Goal: Task Accomplishment & Management: Manage account settings

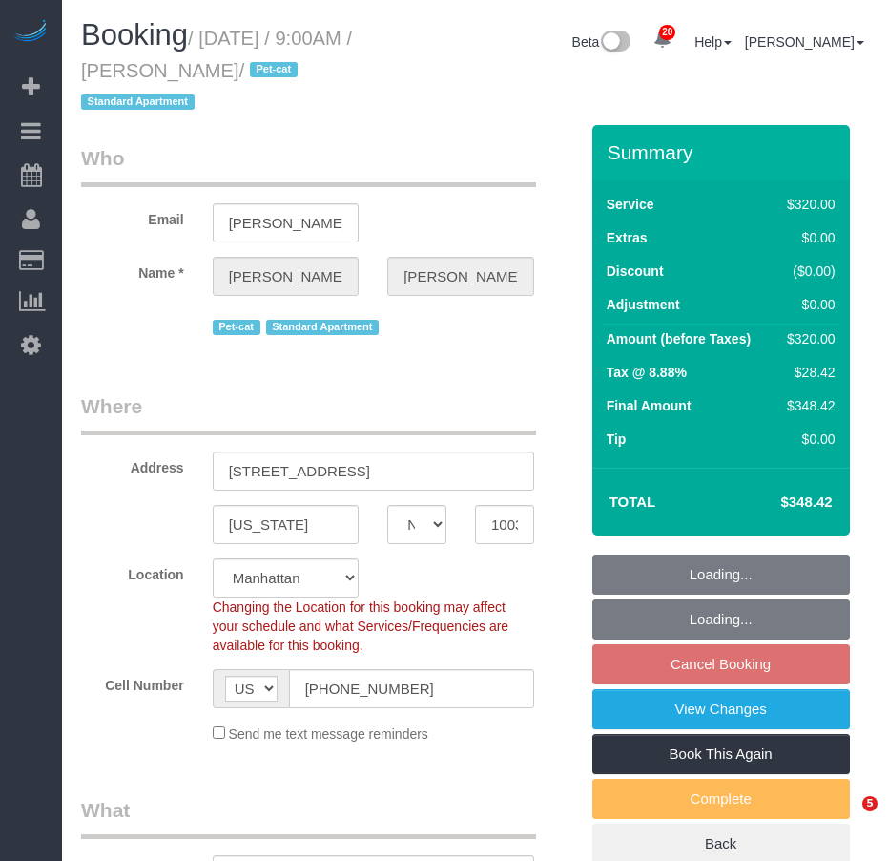
select select "NY"
select select "240"
select select "string:stripe-pm_1S8CsZ4VGloSiKo7CZ98q2Si"
select select "spot2"
select select "number:59"
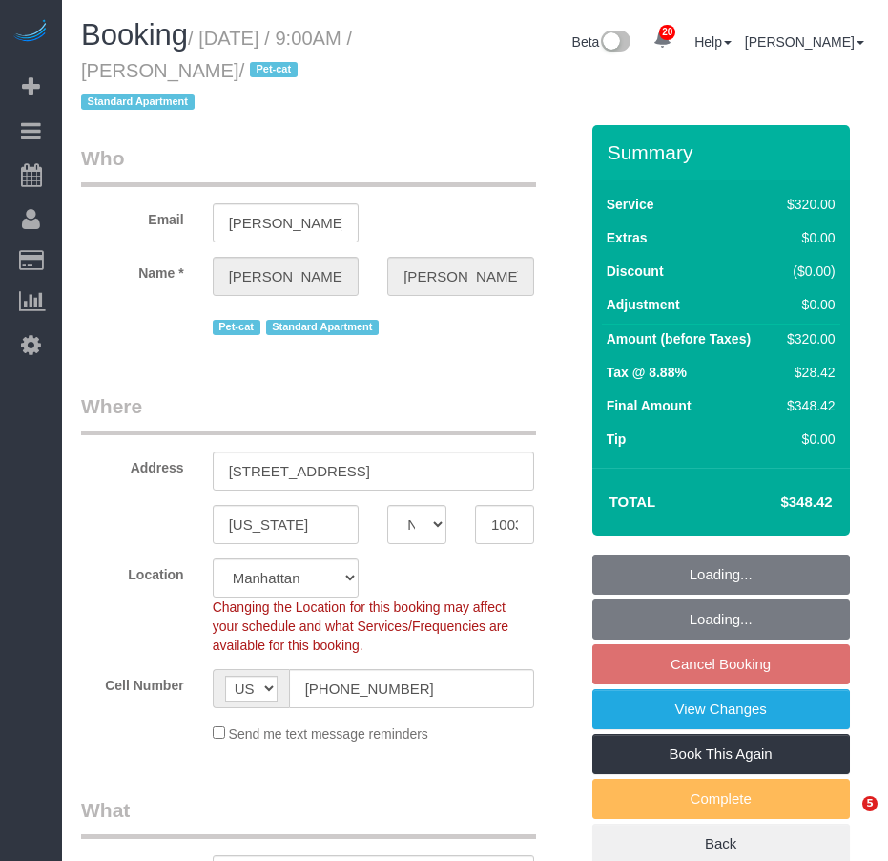
select select "number:75"
select select "number:14"
select select "number:5"
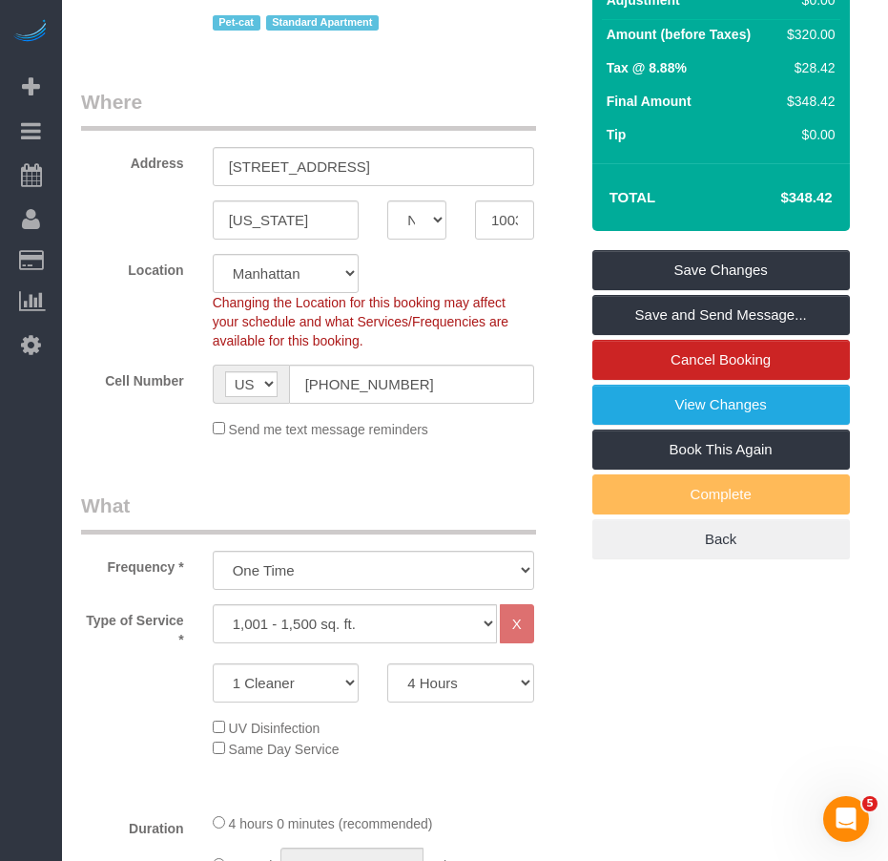
scroll to position [191, 0]
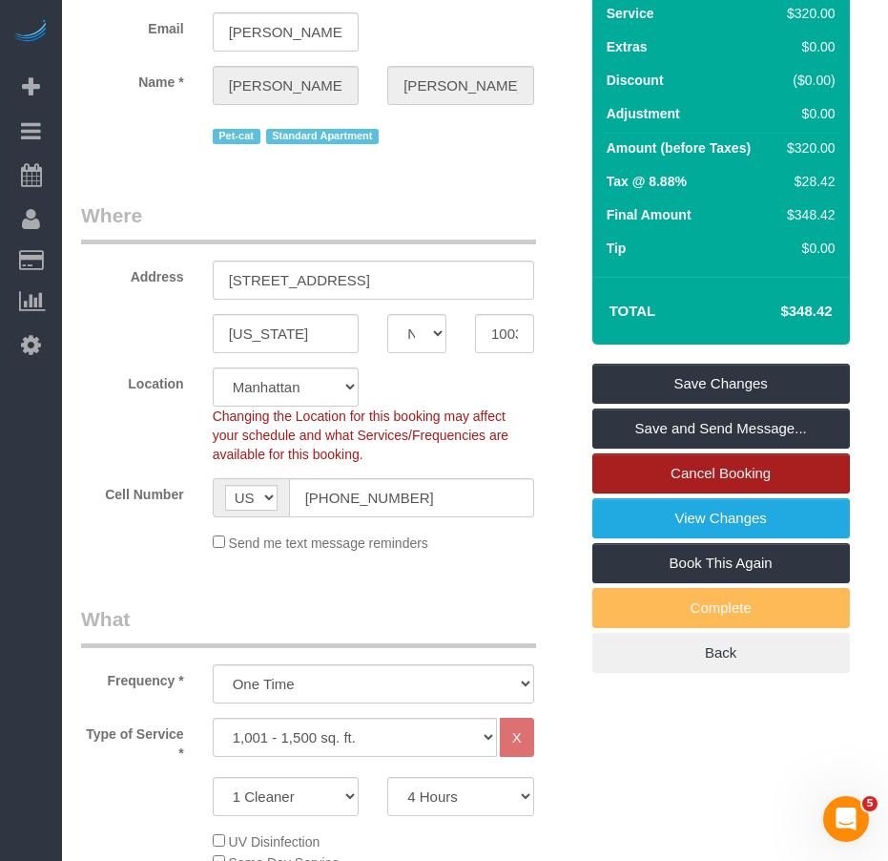
click at [711, 471] on link "Cancel Booking" at bounding box center [722, 473] width 258 height 40
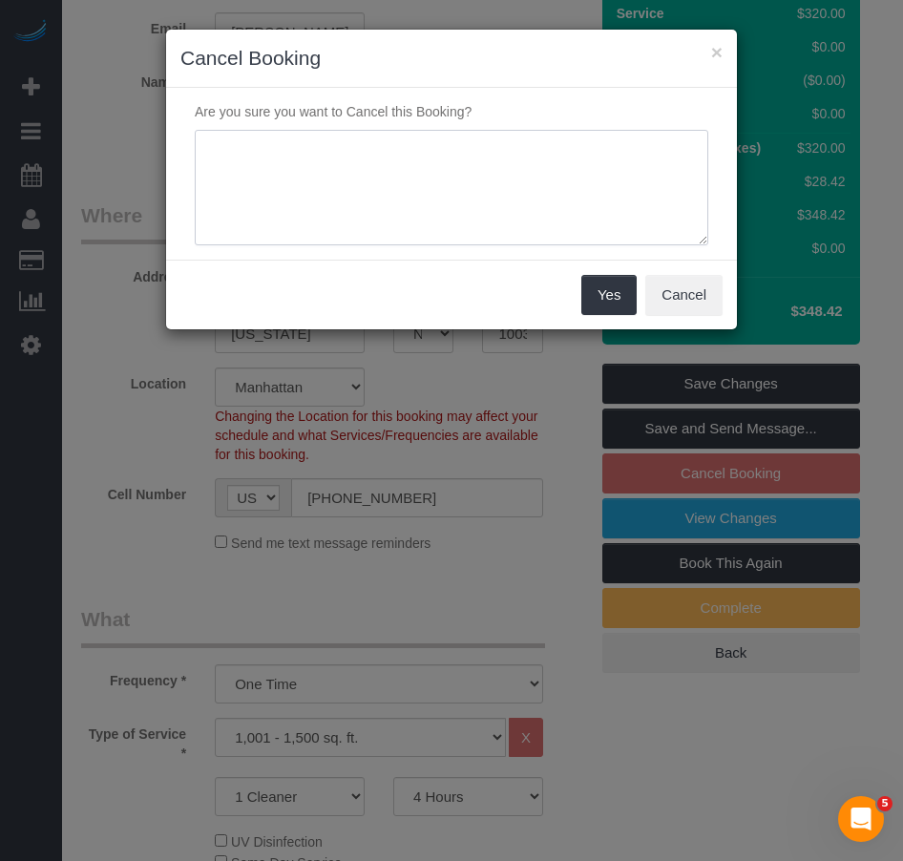
click at [258, 163] on textarea at bounding box center [451, 188] width 513 height 116
type textarea "cmr requested"
click at [602, 293] on button "Yes" at bounding box center [608, 295] width 55 height 40
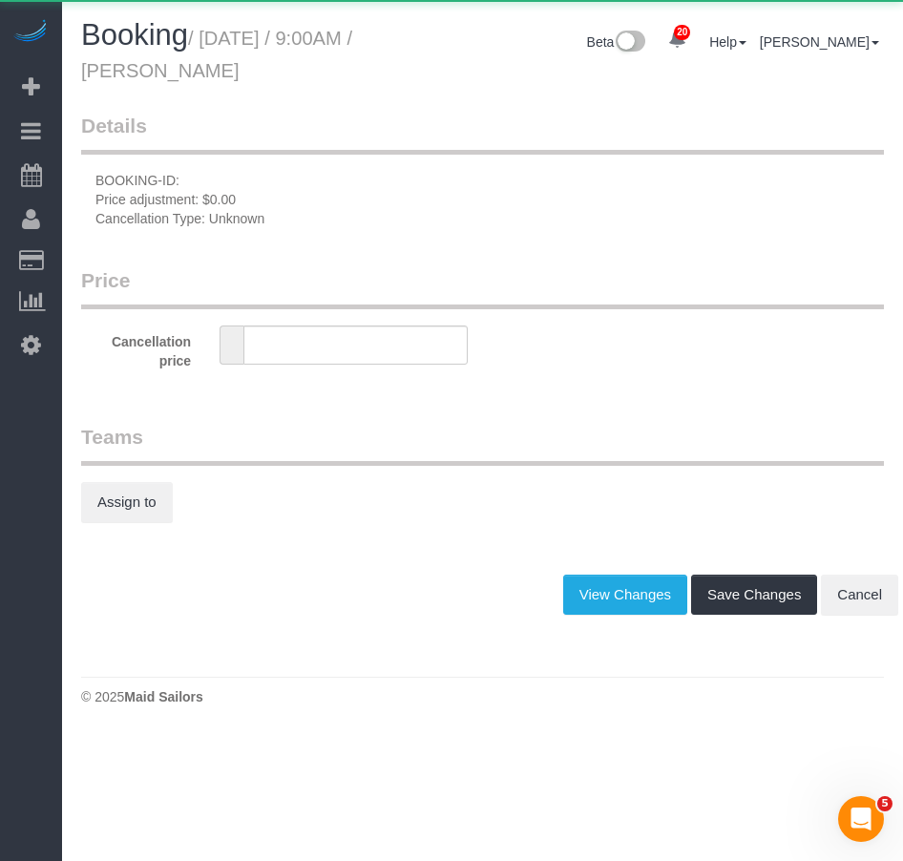
type input "0"
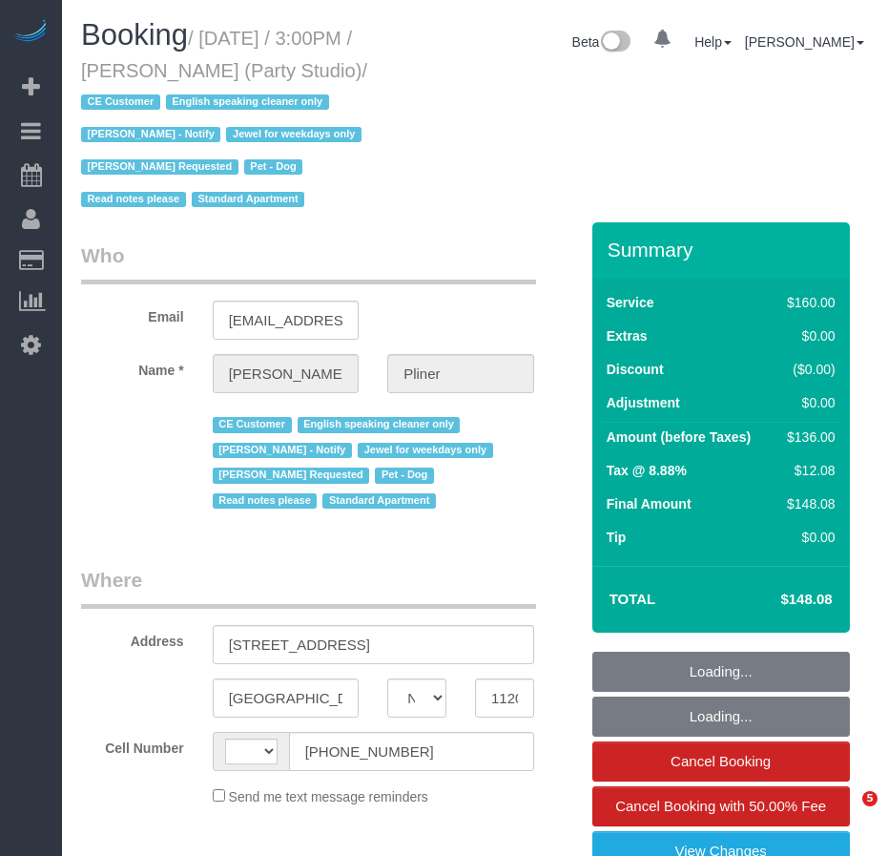
select select "NY"
select select "string:[GEOGRAPHIC_DATA]"
select select "object:832"
select select "spot1"
select select "number:89"
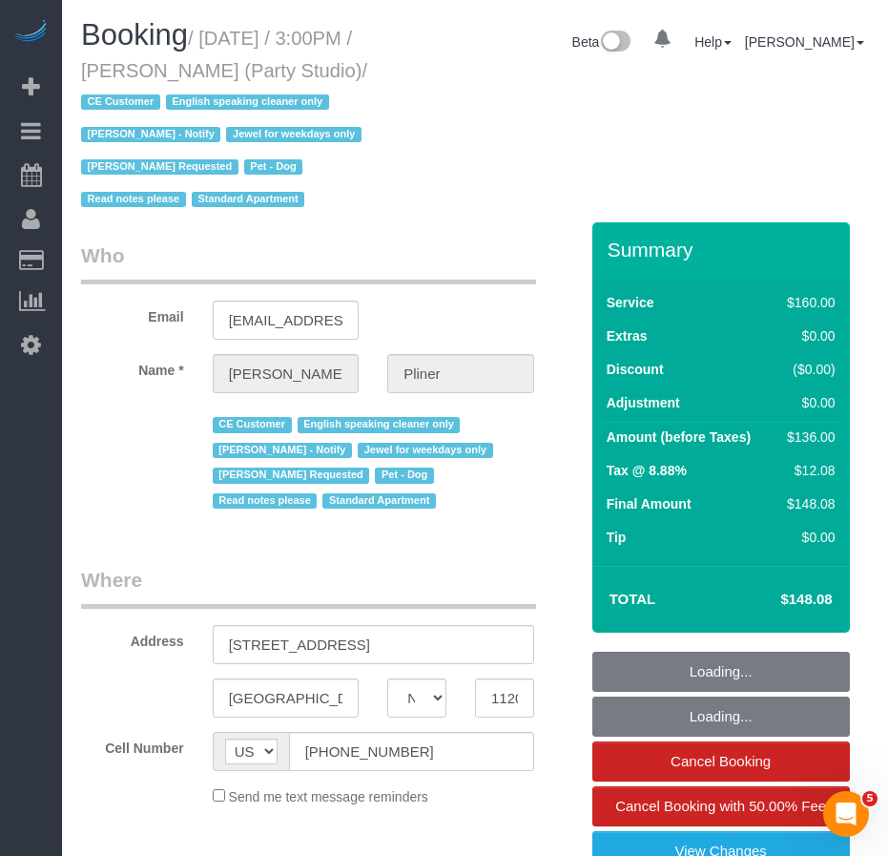
select select "number:90"
select select "number:13"
select select "number:7"
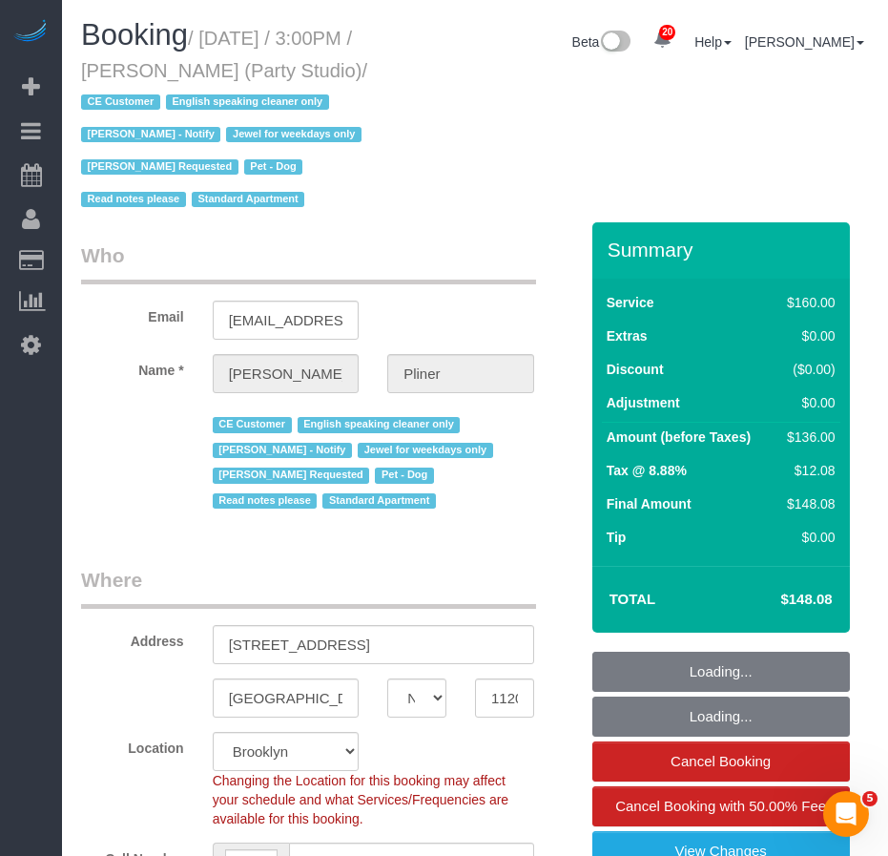
select select "object:1510"
select select "spot51"
select select "string:stripe-pm_1S572p4VGloSiKo7nDSdiunk"
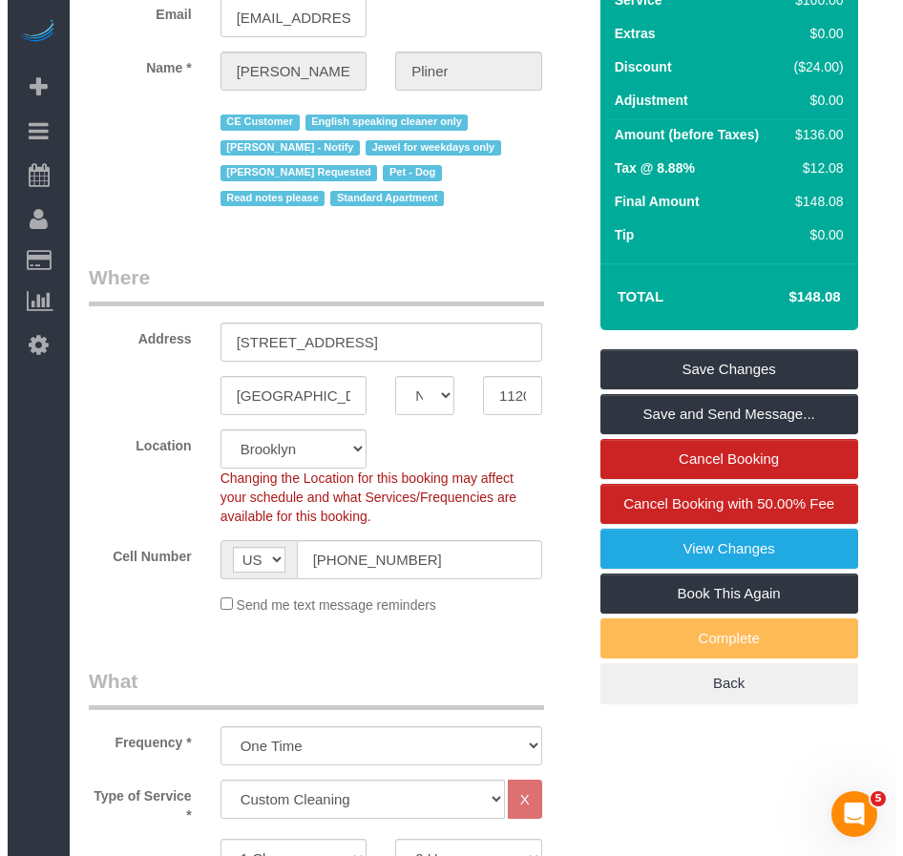
scroll to position [382, 0]
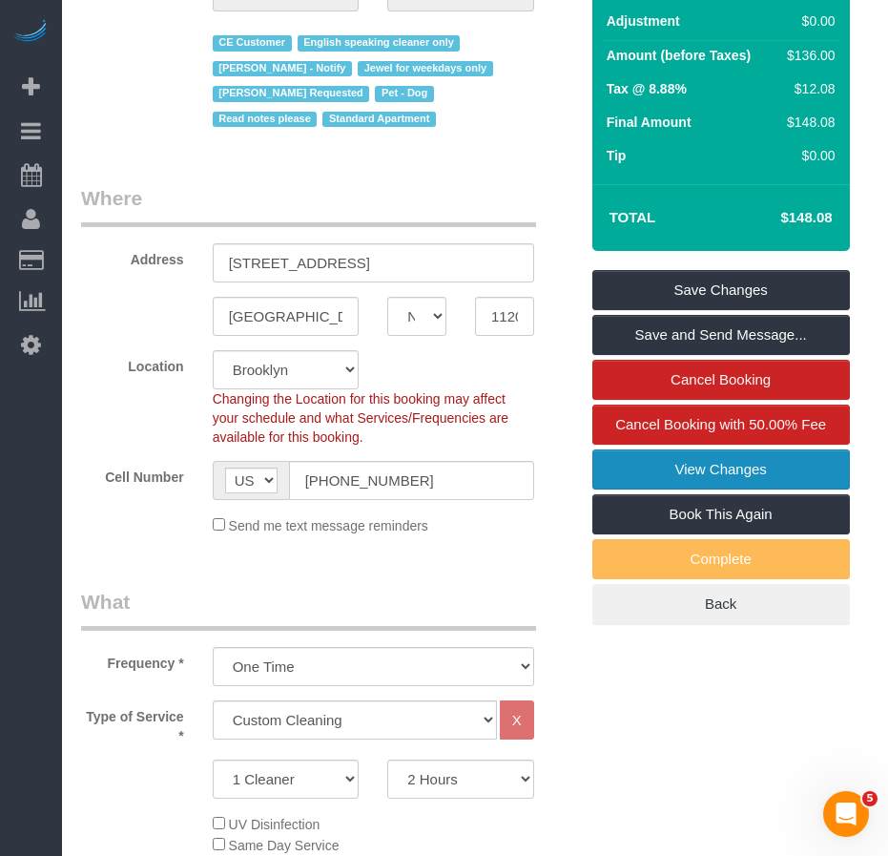
click at [674, 474] on link "View Changes" at bounding box center [722, 469] width 258 height 40
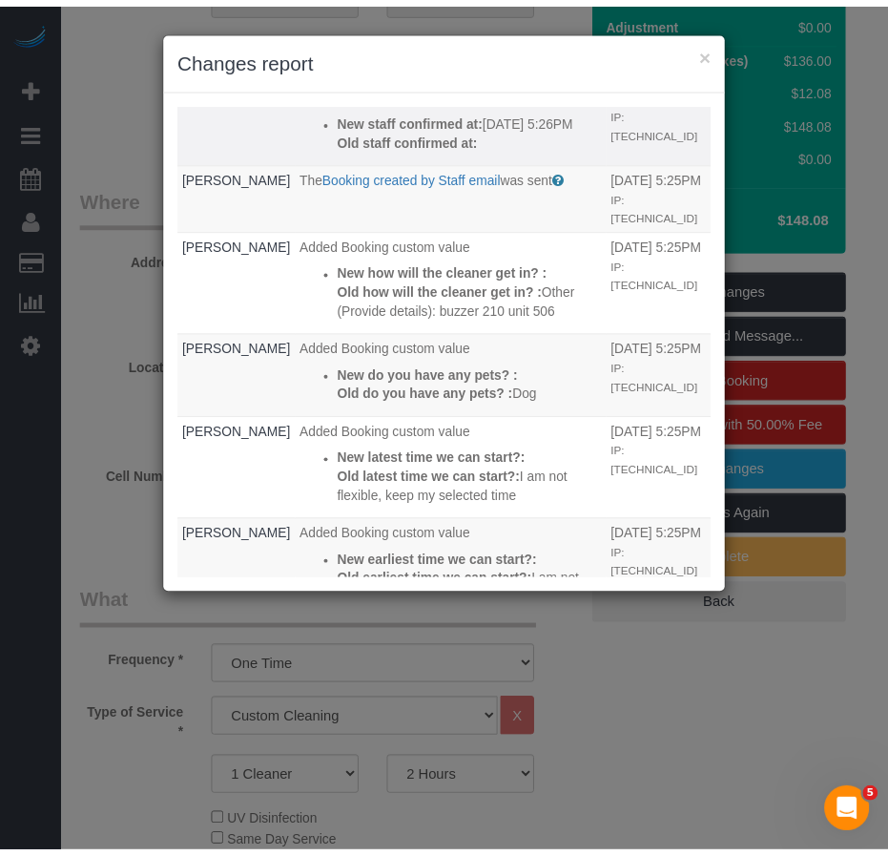
scroll to position [191, 0]
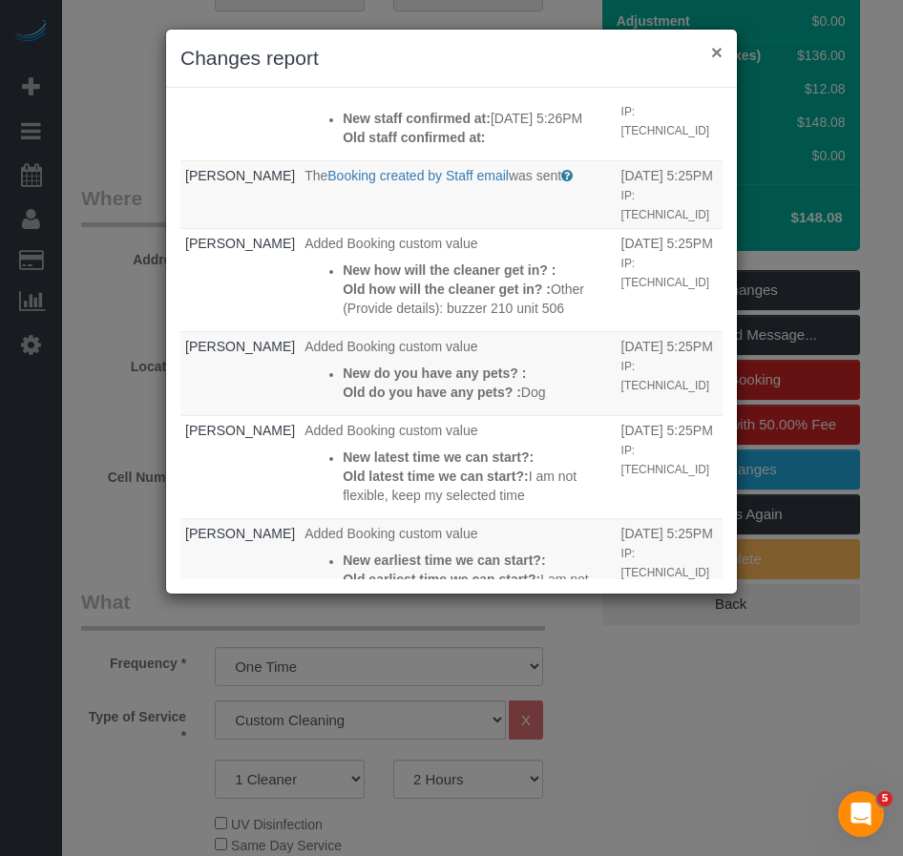
drag, startPoint x: 717, startPoint y: 52, endPoint x: 697, endPoint y: 54, distance: 21.2
click at [717, 52] on button "×" at bounding box center [716, 52] width 11 height 20
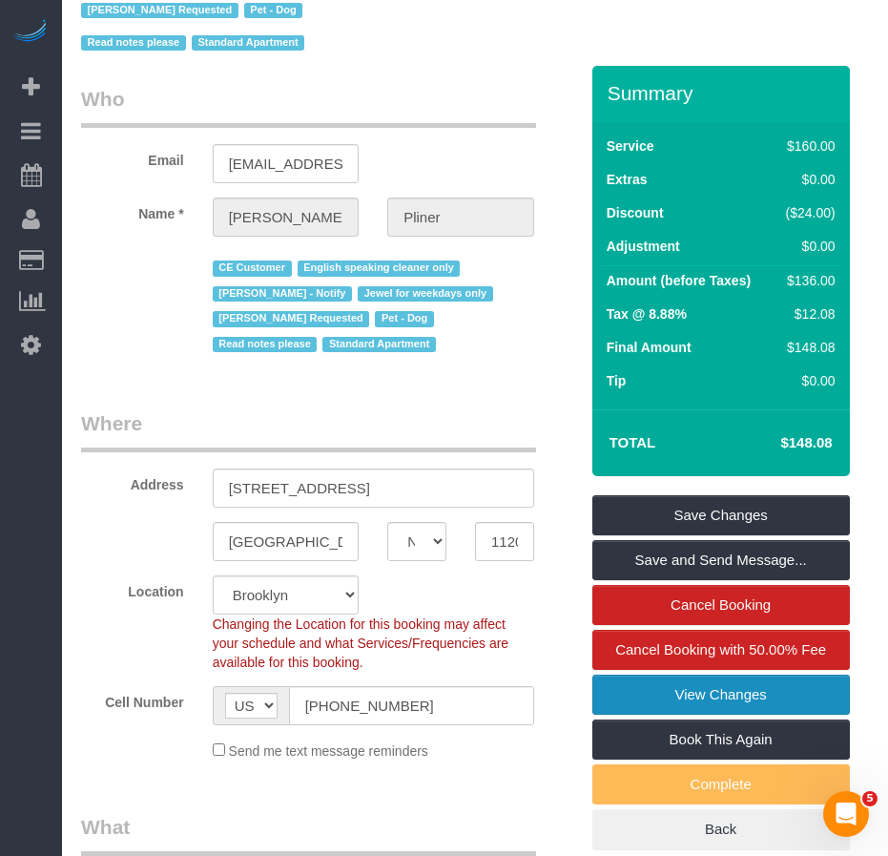
scroll to position [0, 0]
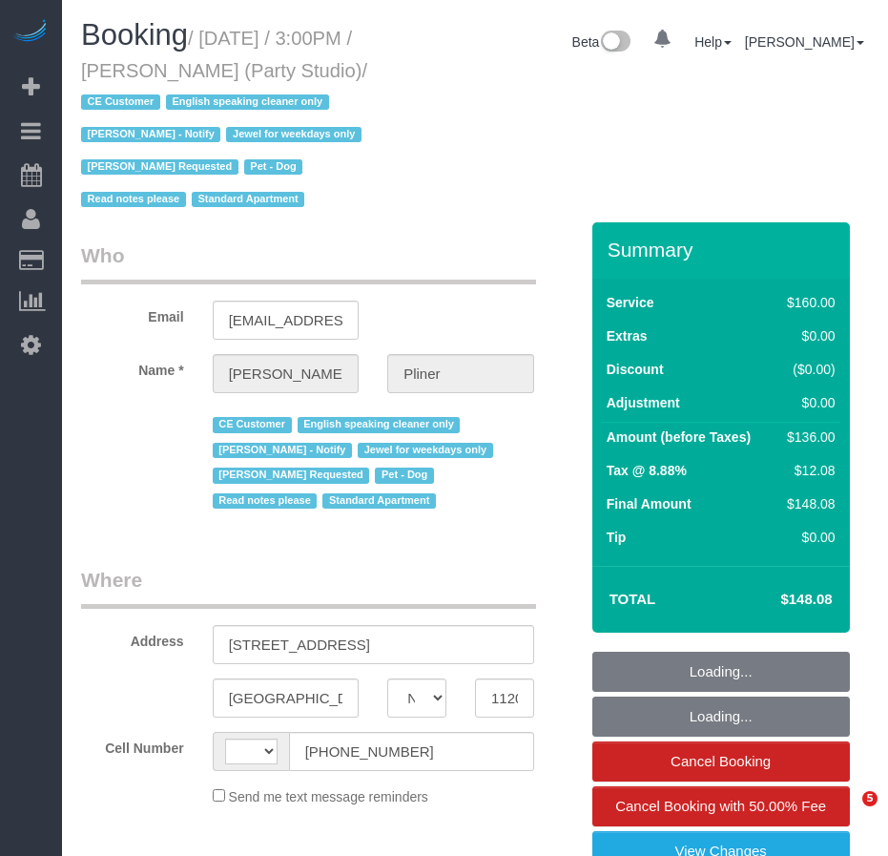
select select "NY"
select select "string:[GEOGRAPHIC_DATA]"
select select "spot1"
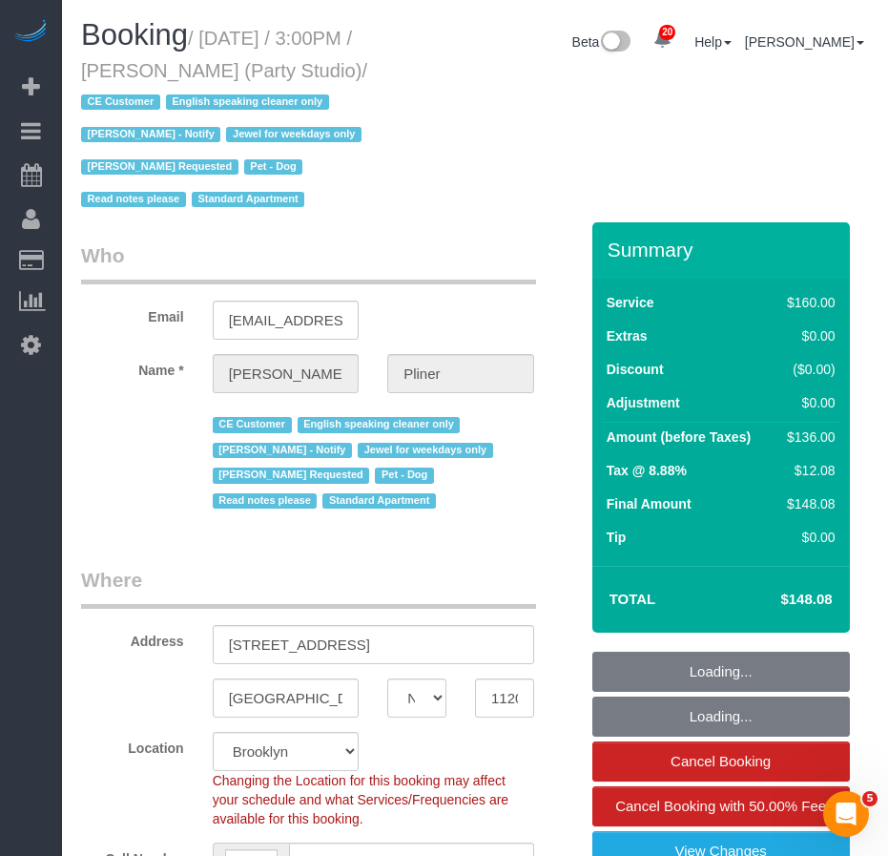
select select "spot51"
select select "object:839"
select select "string:stripe-pm_1S572p4VGloSiKo7nDSdiunk"
select select "number:89"
select select "number:90"
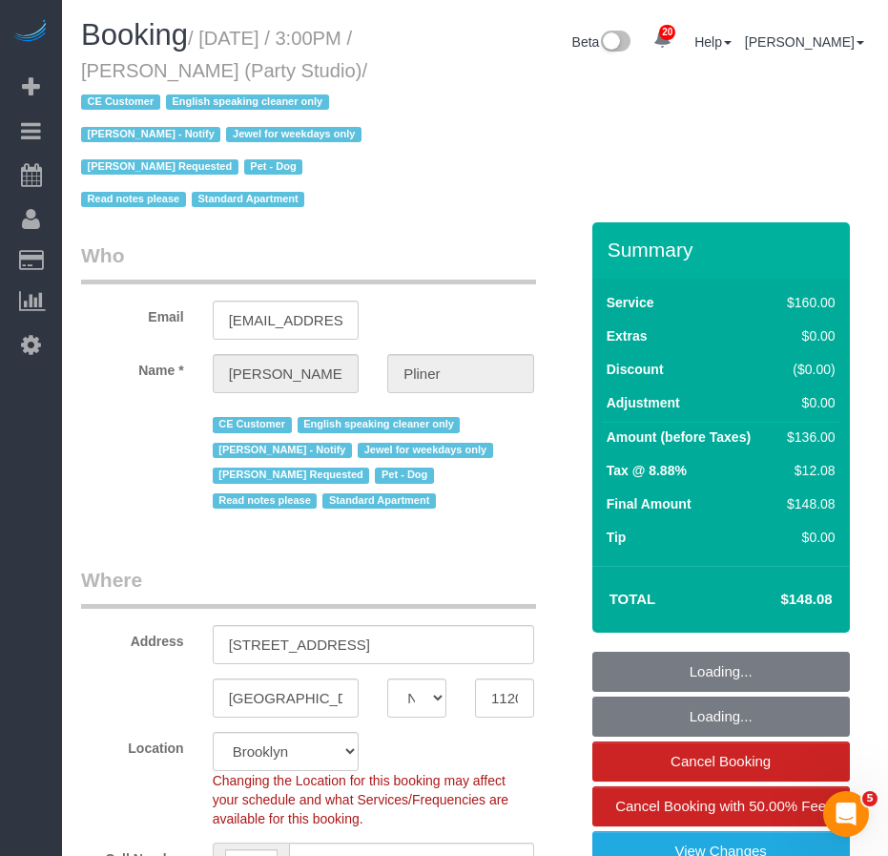
select select "number:13"
select select "number:7"
select select "object:988"
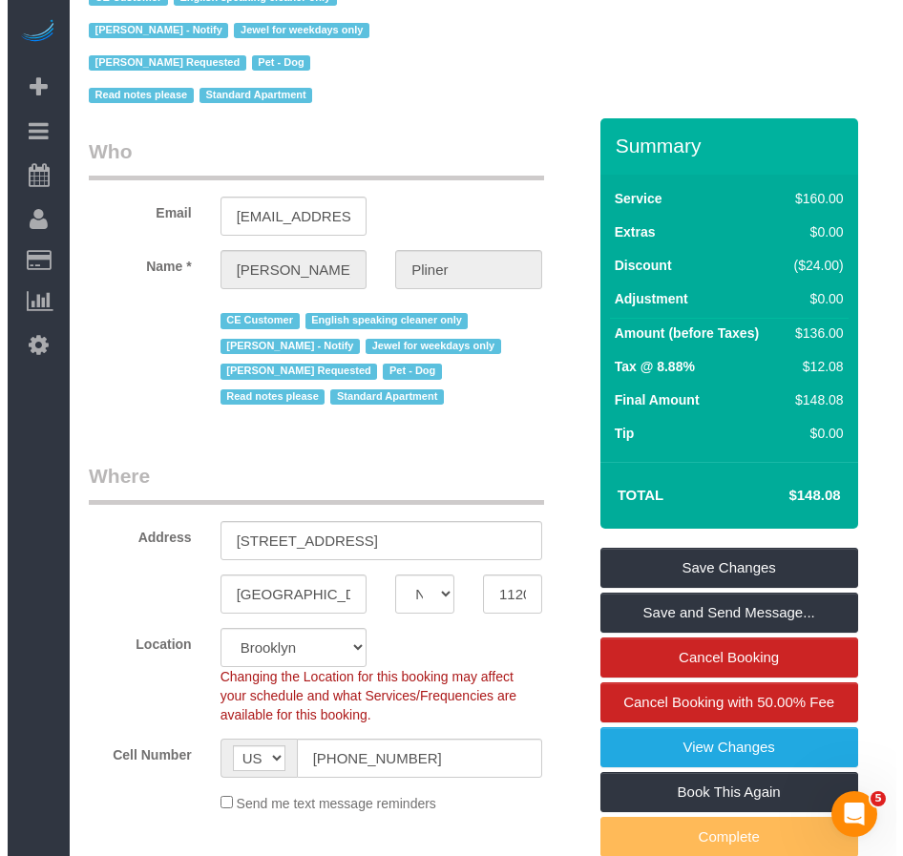
scroll to position [95, 0]
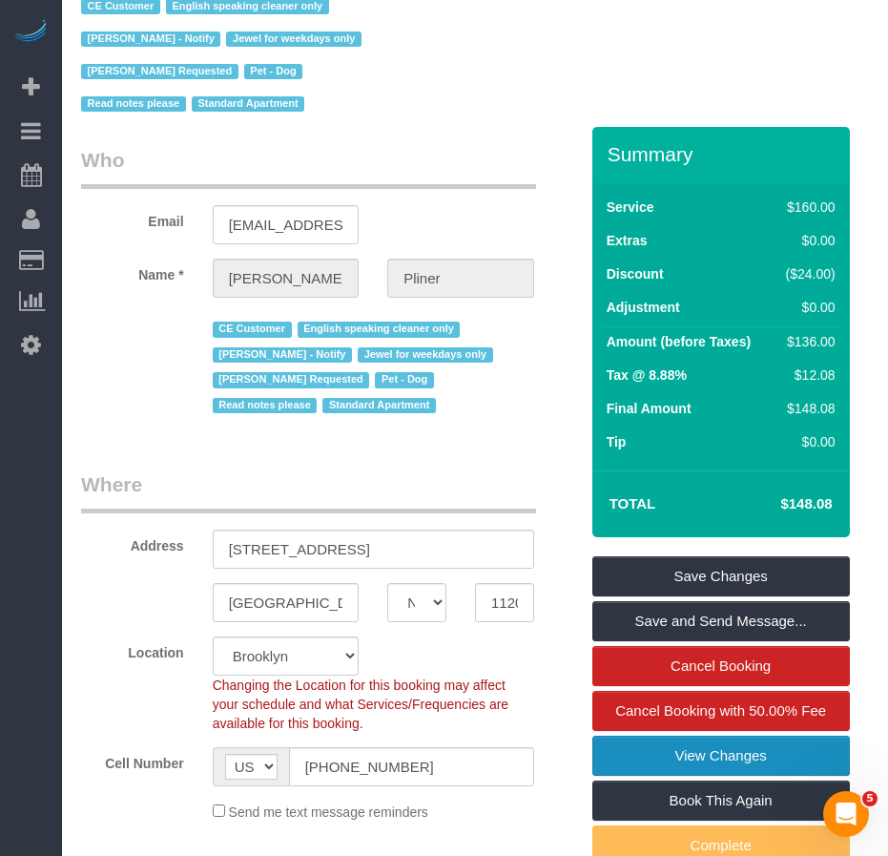
click at [647, 751] on link "View Changes" at bounding box center [722, 756] width 258 height 40
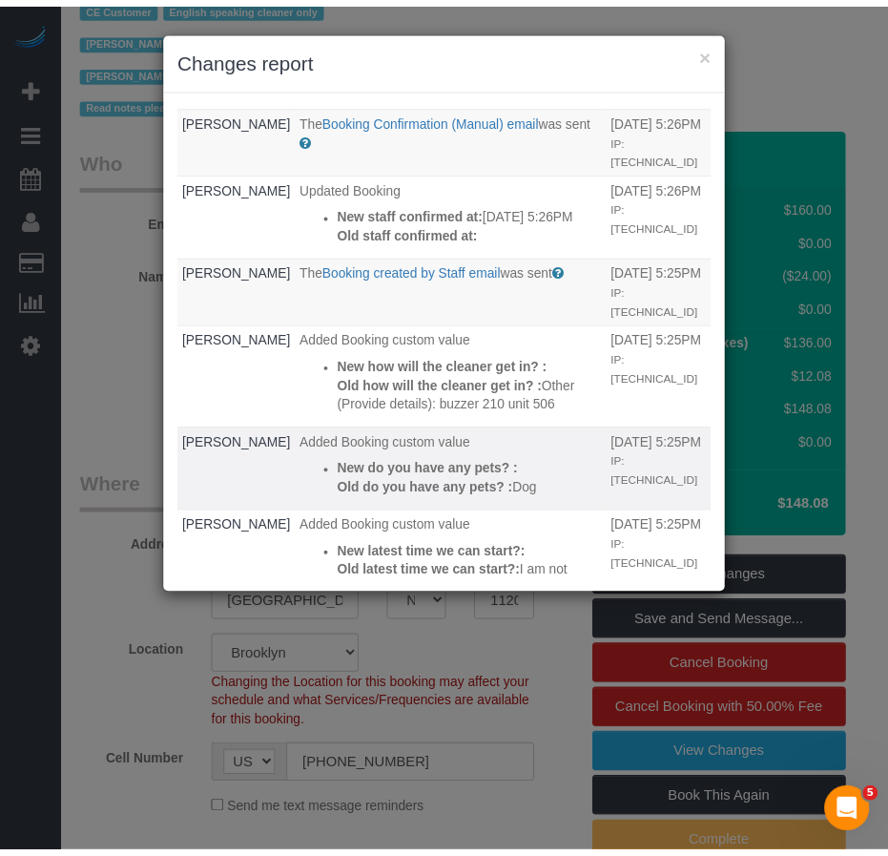
scroll to position [0, 0]
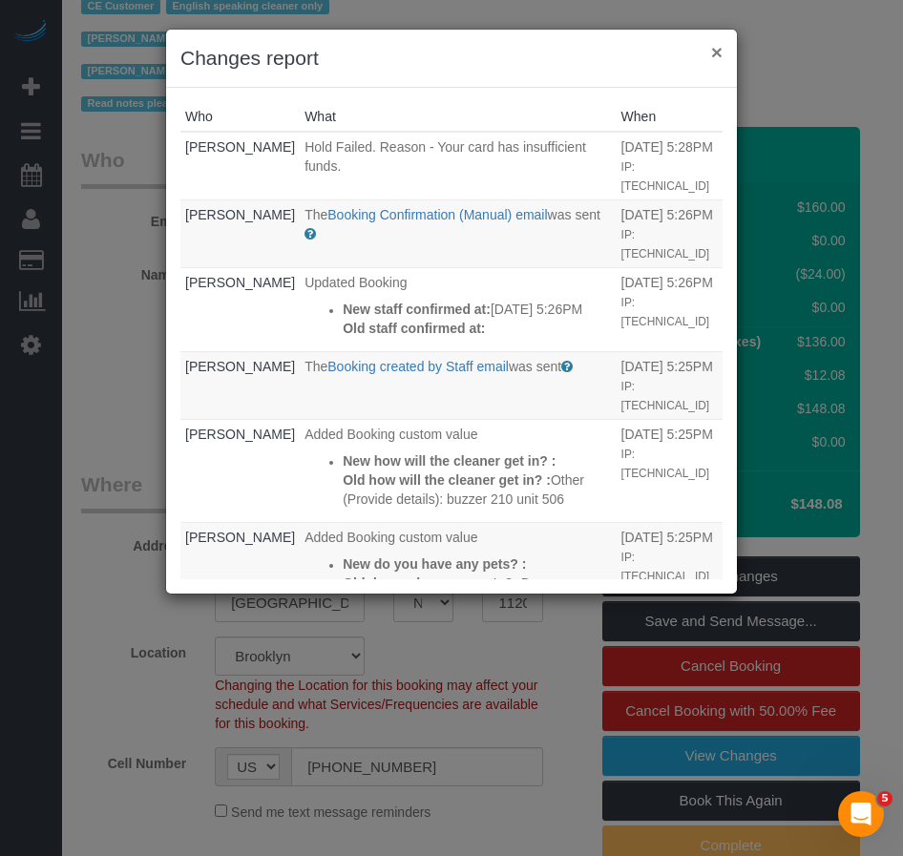
click at [717, 52] on button "×" at bounding box center [716, 52] width 11 height 20
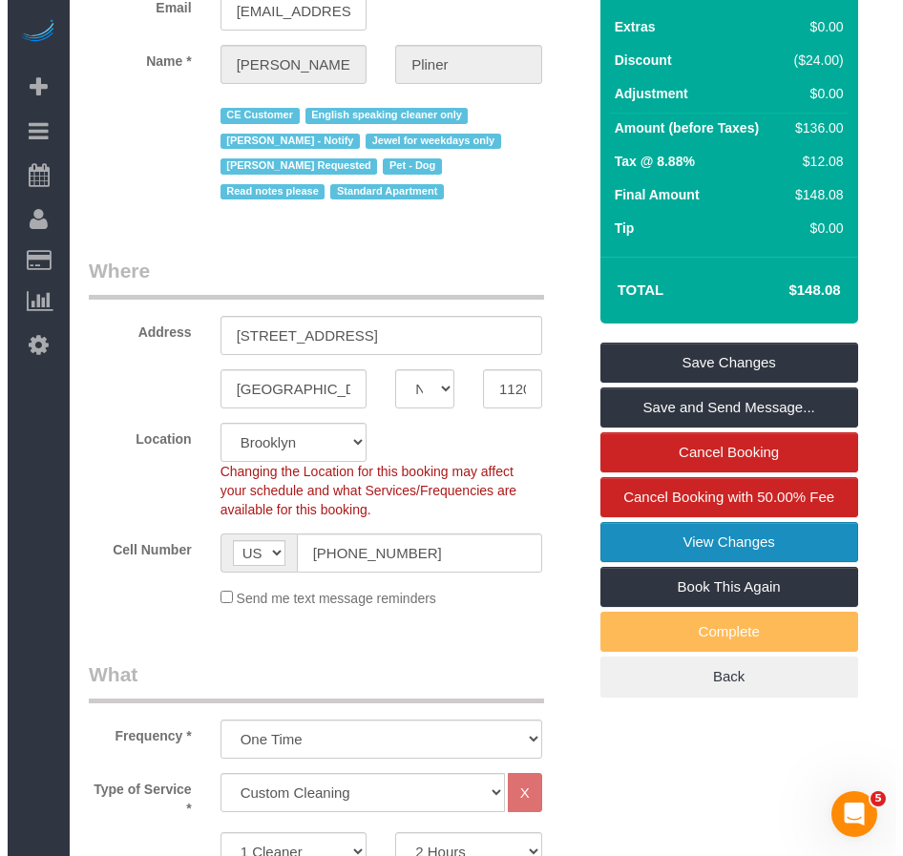
scroll to position [191, 0]
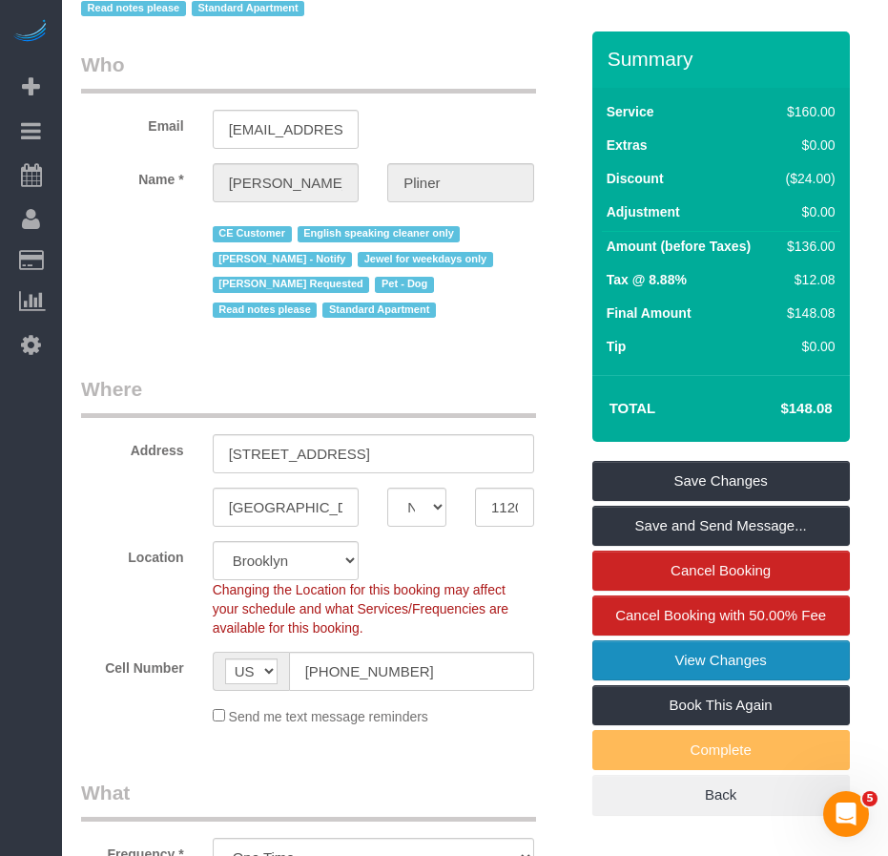
drag, startPoint x: 628, startPoint y: 656, endPoint x: 607, endPoint y: 654, distance: 21.2
click at [628, 656] on link "View Changes" at bounding box center [722, 660] width 258 height 40
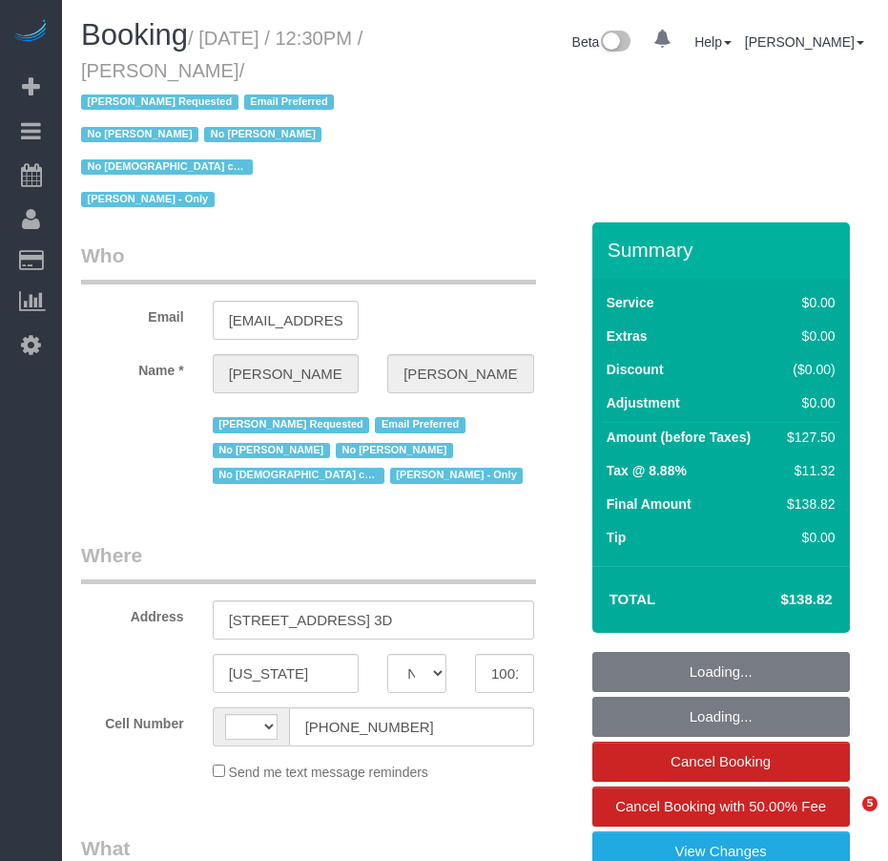
select select "NY"
select select "string:[GEOGRAPHIC_DATA]"
select select "object:725"
select select "string:stripe-pm_1GCVxt4VGloSiKo72hEl1Oq0"
select select "1"
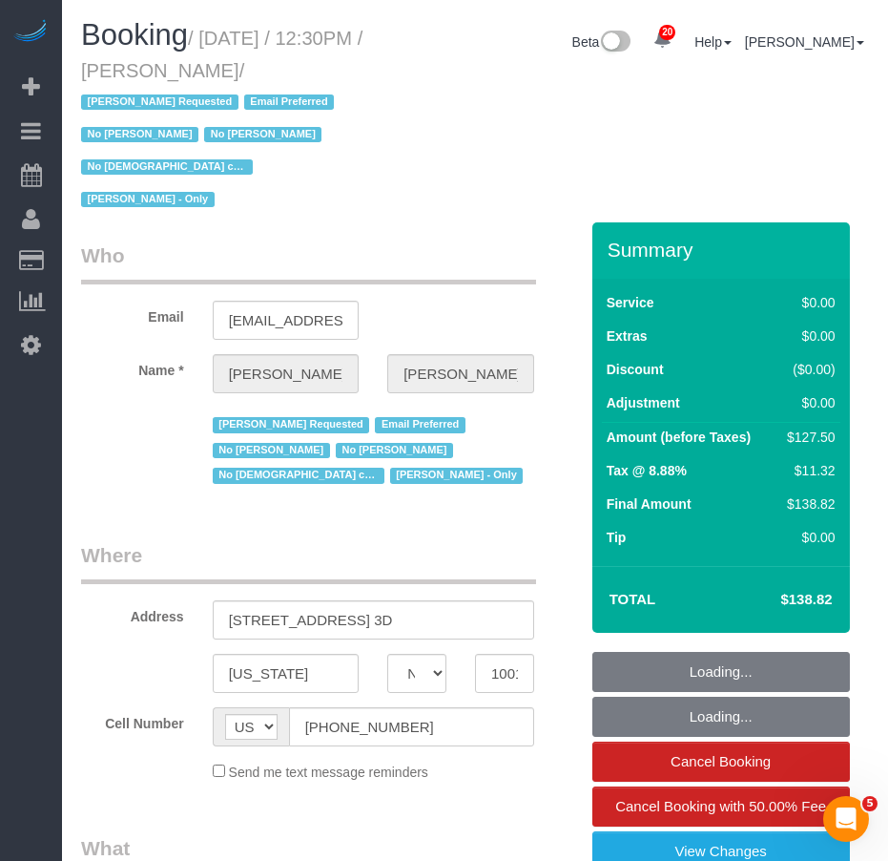
select select "number:89"
select select "number:90"
select select "number:15"
select select "number:5"
select select "number:21"
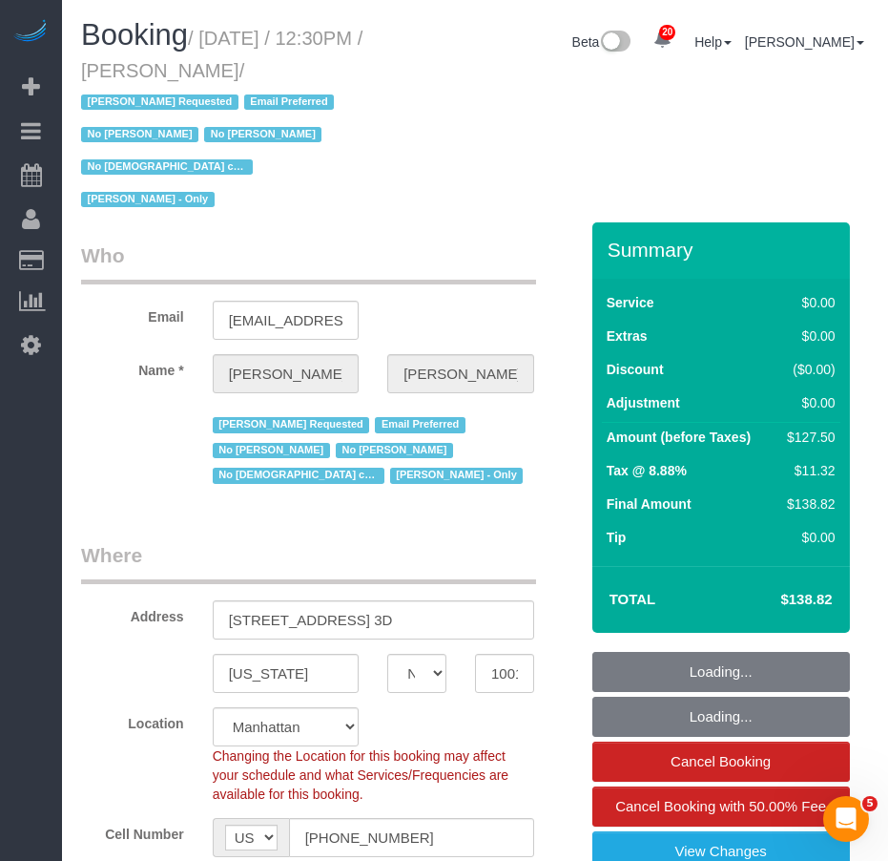
select select "object:1172"
select select "1"
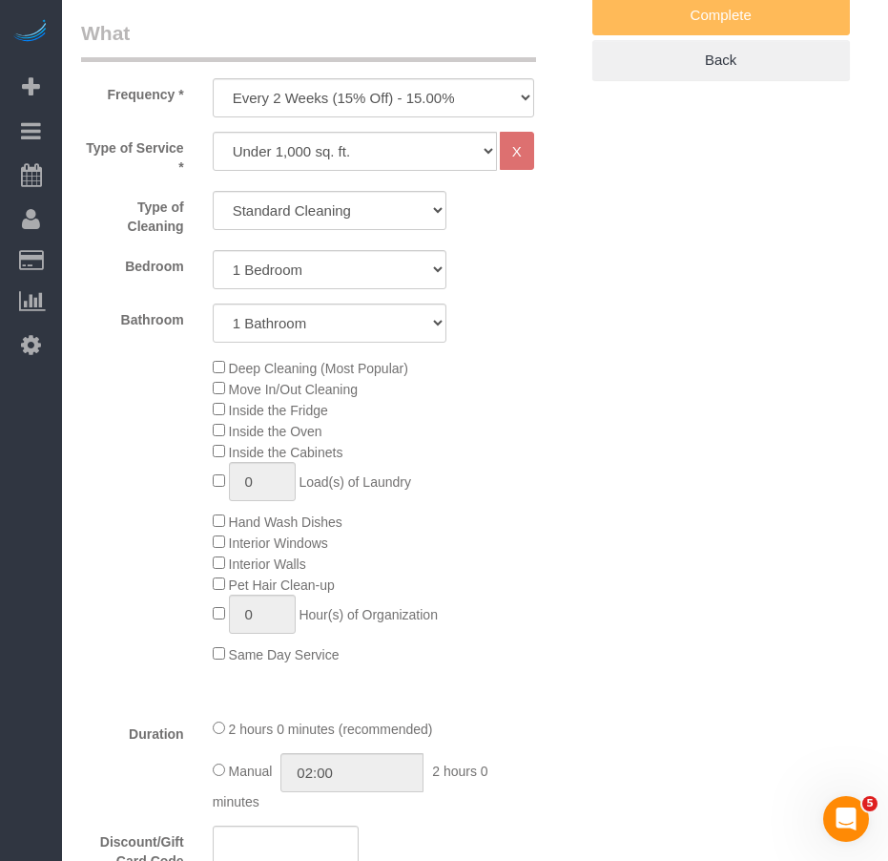
scroll to position [668, 0]
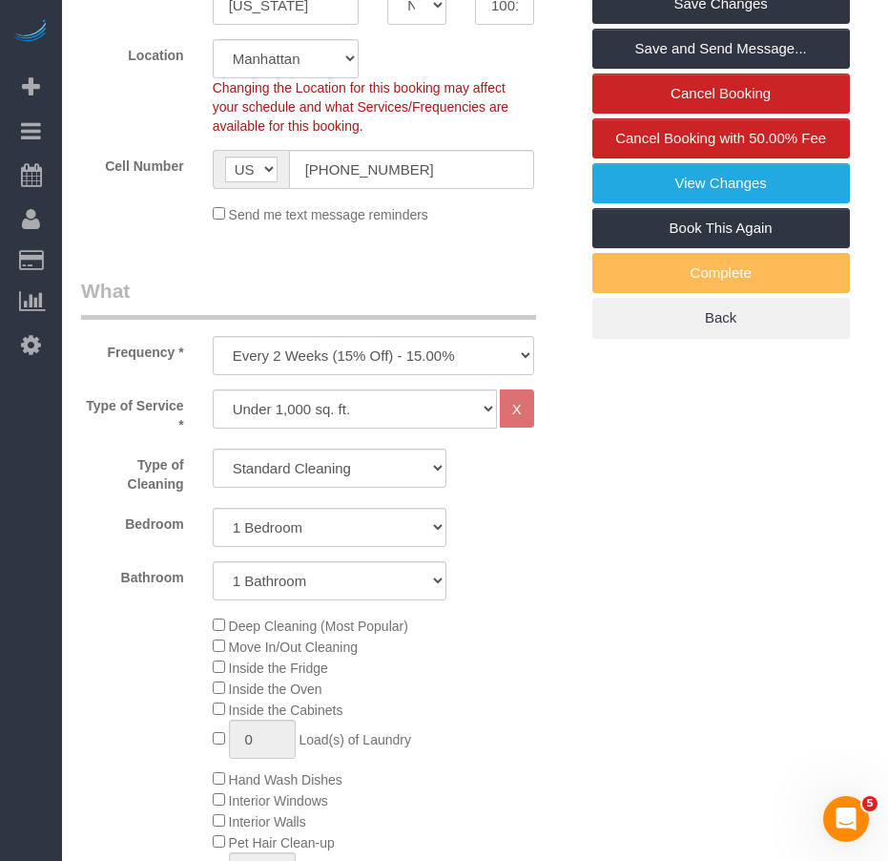
click at [120, 685] on div "Deep Cleaning (Most Popular) Move In/Out Cleaning Inside the Fridge Inside the …" at bounding box center [330, 767] width 526 height 307
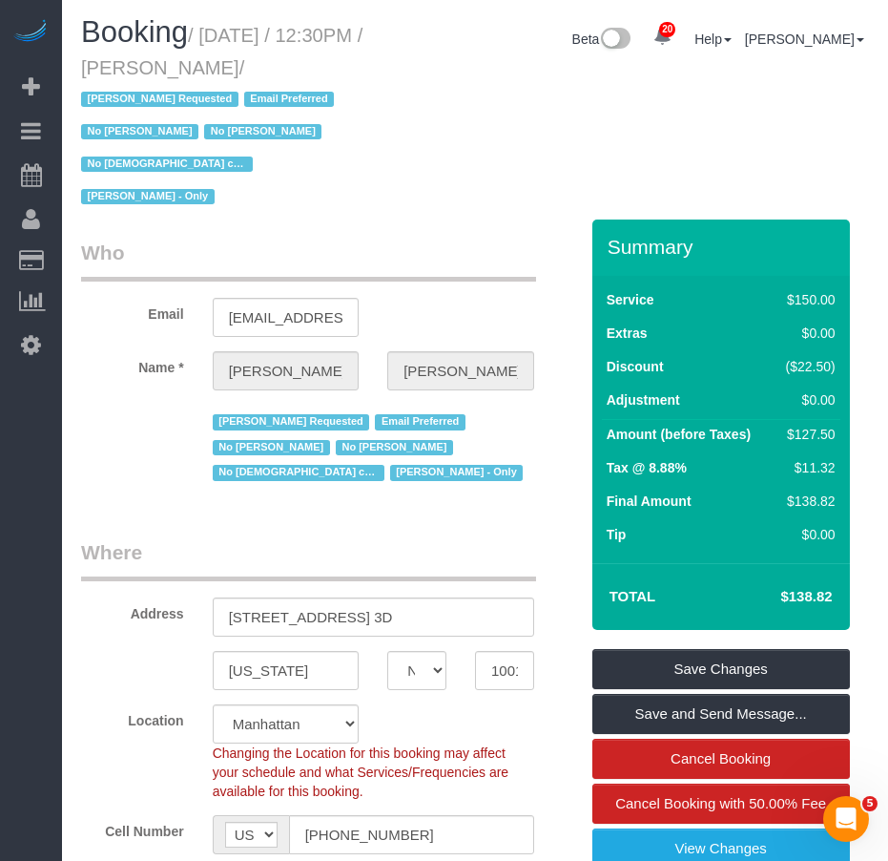
scroll to position [0, 0]
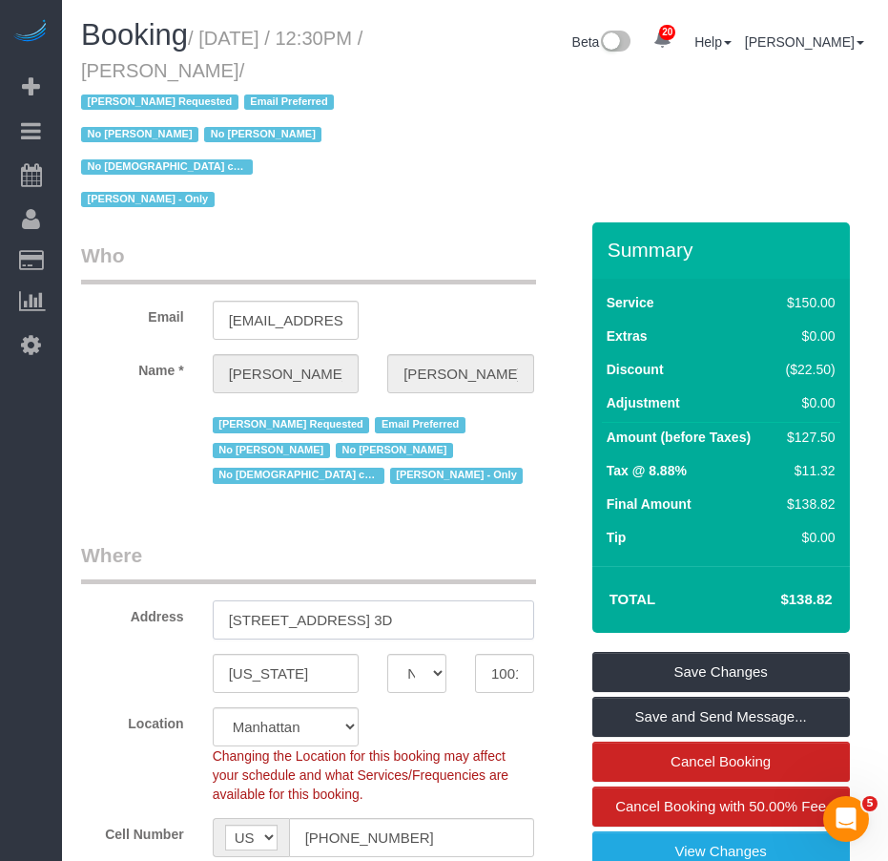
drag, startPoint x: 233, startPoint y: 588, endPoint x: 358, endPoint y: 585, distance: 125.0
click at [358, 600] on input "55 West 11th Street, Apt. 3D" at bounding box center [374, 619] width 322 height 39
drag, startPoint x: 231, startPoint y: 643, endPoint x: 303, endPoint y: 647, distance: 72.6
click at [303, 654] on input "New York" at bounding box center [286, 673] width 147 height 39
click at [498, 654] on input "10011" at bounding box center [504, 673] width 59 height 39
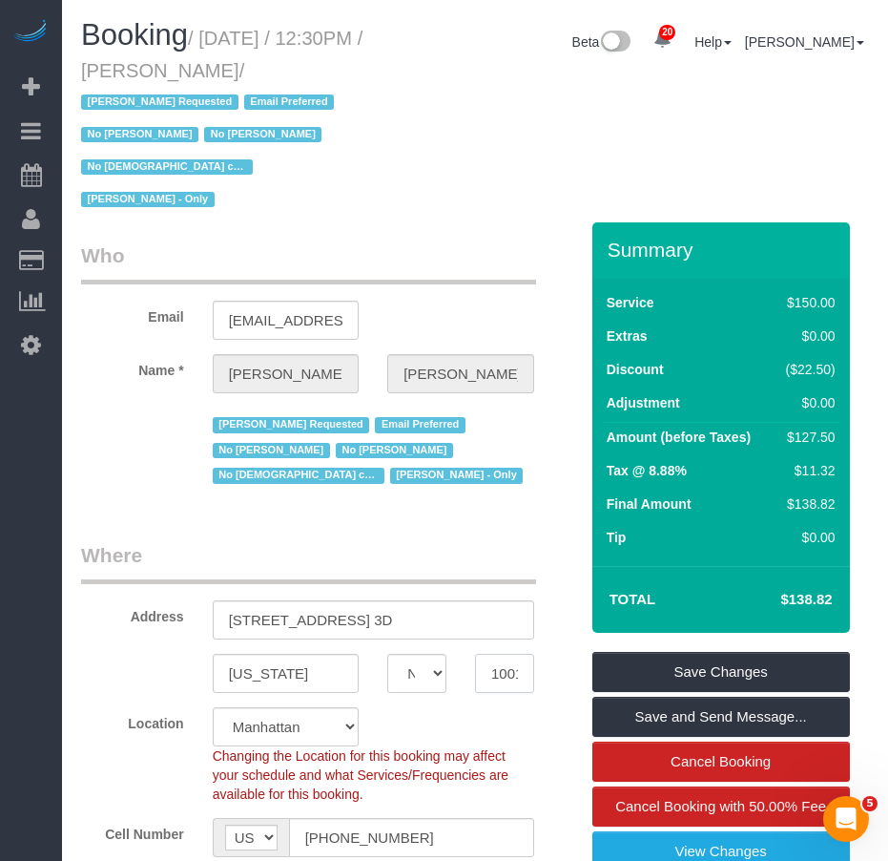
click at [498, 654] on input "10011" at bounding box center [504, 673] width 59 height 39
drag, startPoint x: 208, startPoint y: 40, endPoint x: 336, endPoint y: 74, distance: 132.4
click at [336, 74] on small "/ September 18, 2025 / 12:30PM / Michael Donaldson / Arianny Garcia Requested E…" at bounding box center [221, 119] width 281 height 183
copy small "September 18, 2025 / 12:30PM / Michael Donaldson"
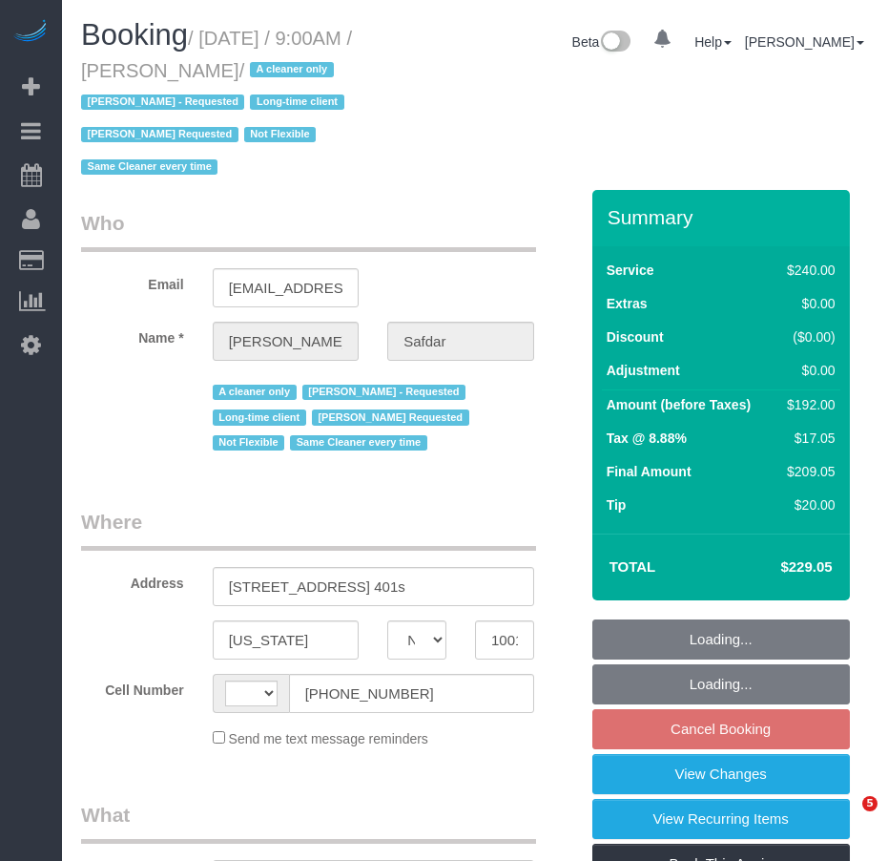
select select "NY"
select select "string:[GEOGRAPHIC_DATA]"
select select "object:822"
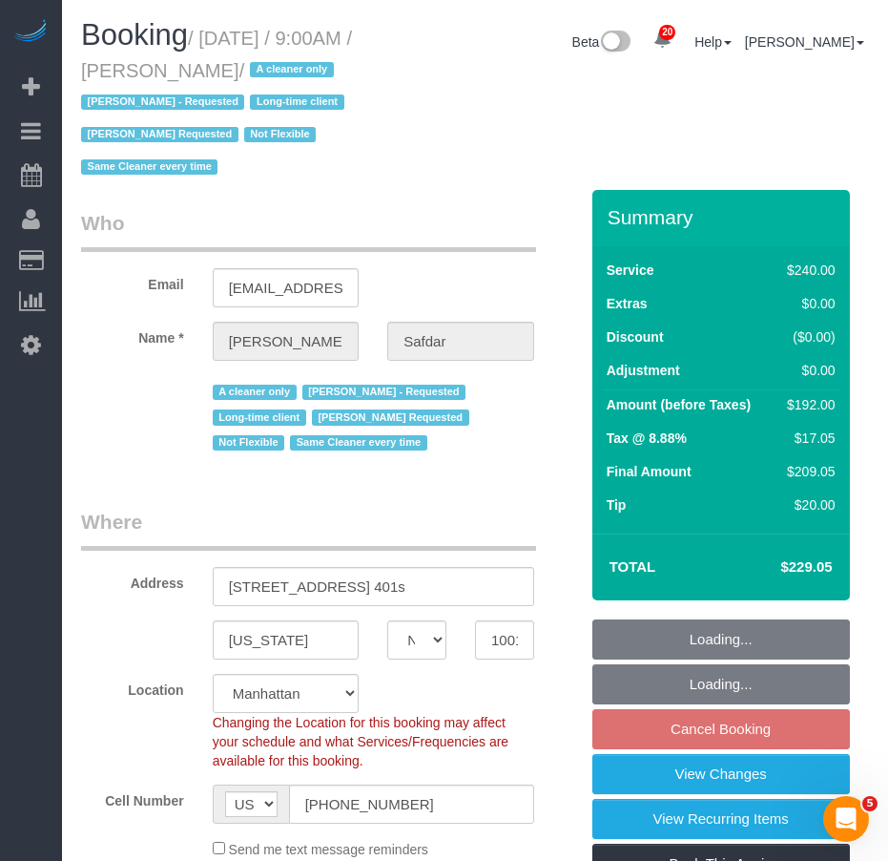
select select "string:stripe-pm_1RWHZs4VGloSiKo7Wqx9KSVj"
select select "number:89"
select select "number:90"
select select "number:15"
select select "number:5"
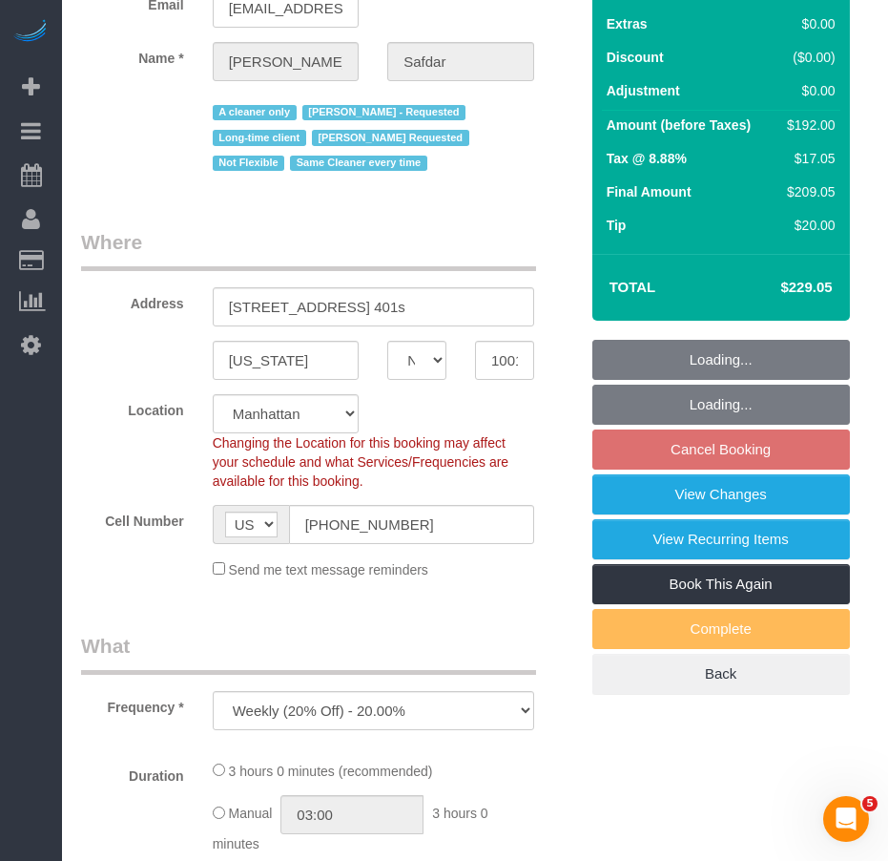
select select "object:1054"
select select "180"
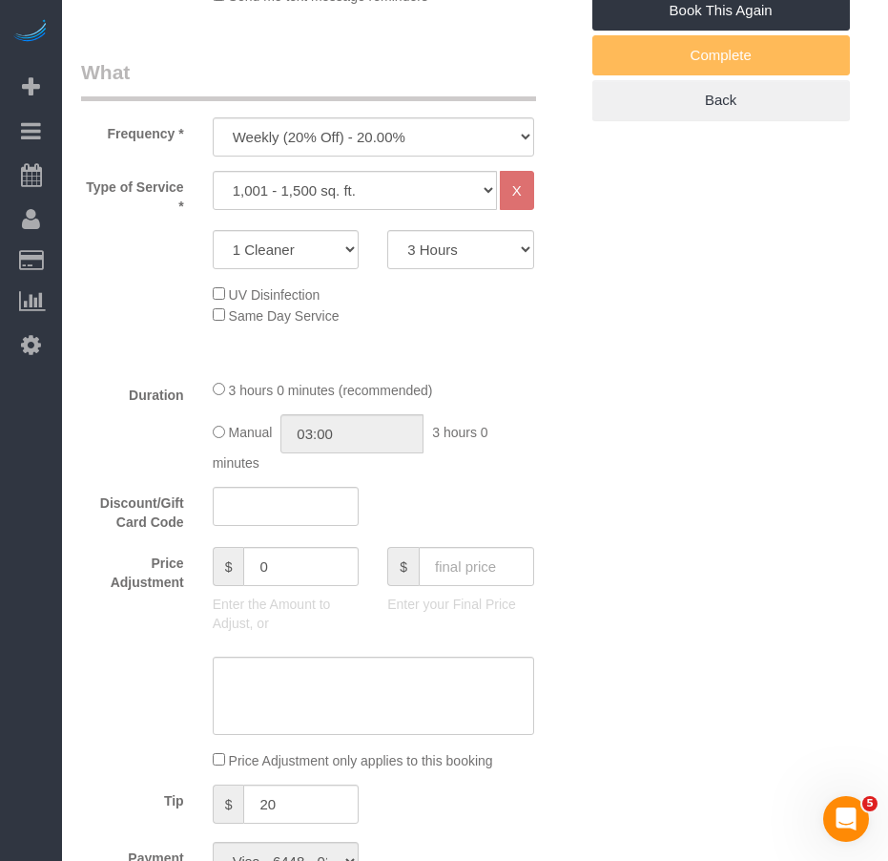
select select "spot2"
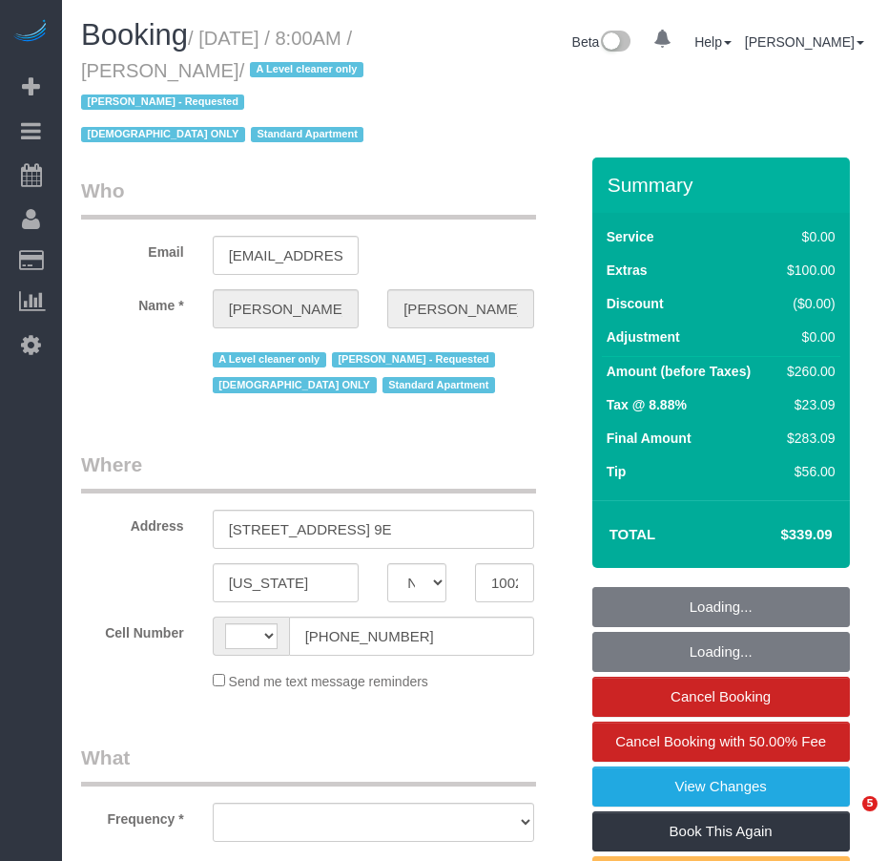
select select "NY"
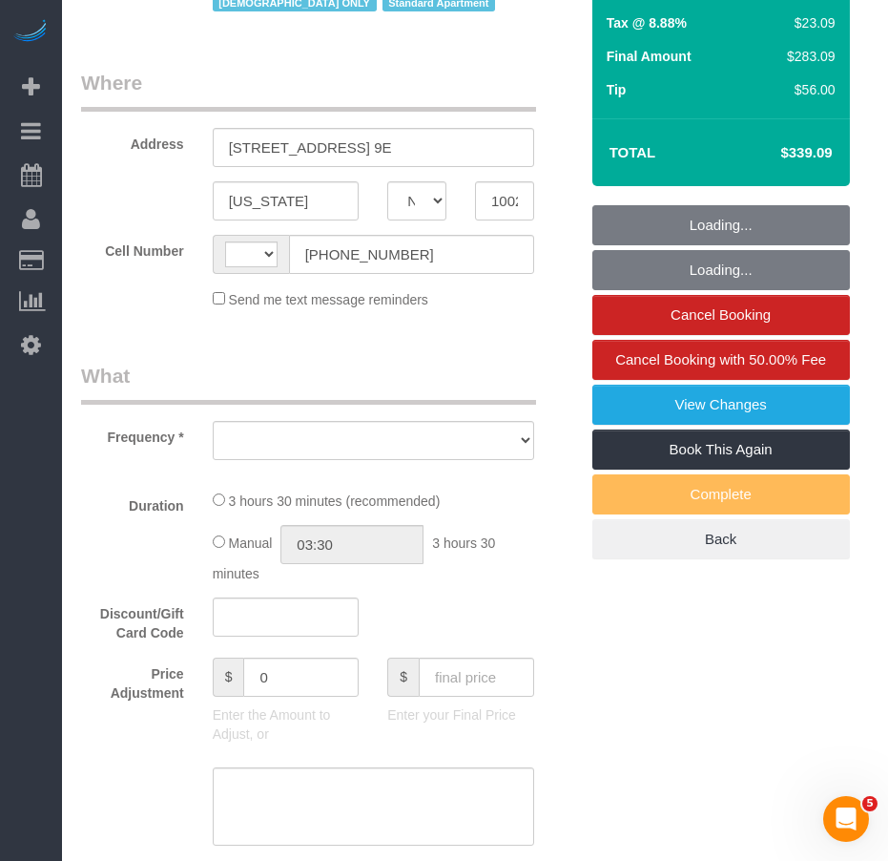
select select "string:US"
select select "object:816"
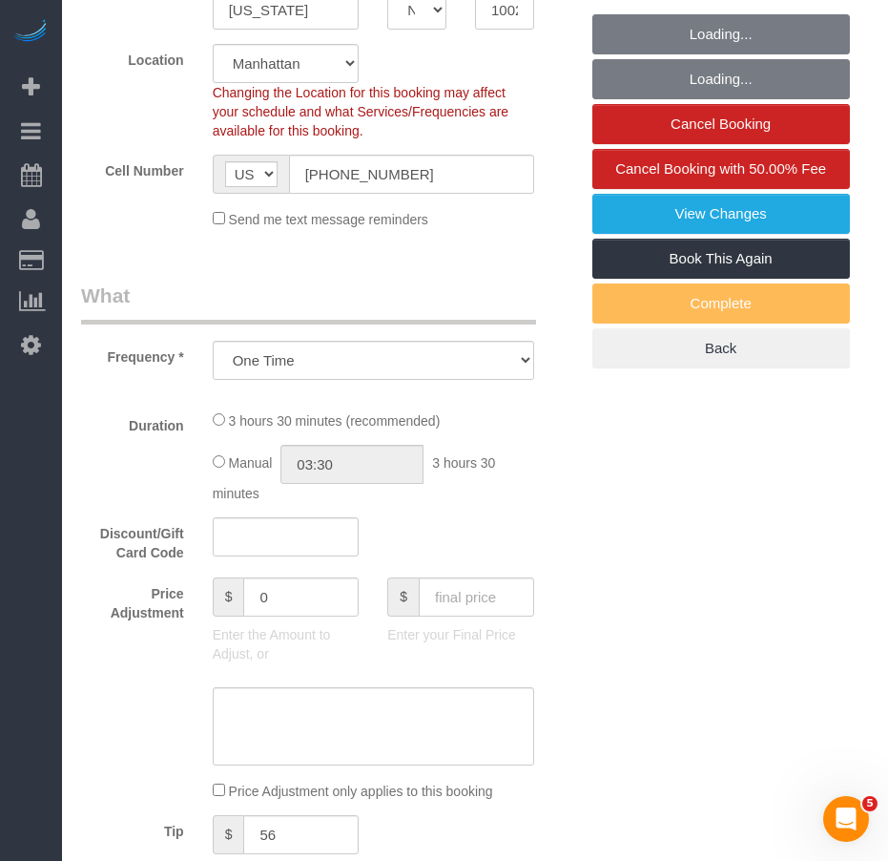
select select "string:stripe-pm_1FfUHP4VGloSiKo7jLMQ7GPI"
select select "1"
select select "spot1"
select select "number:89"
select select "number:71"
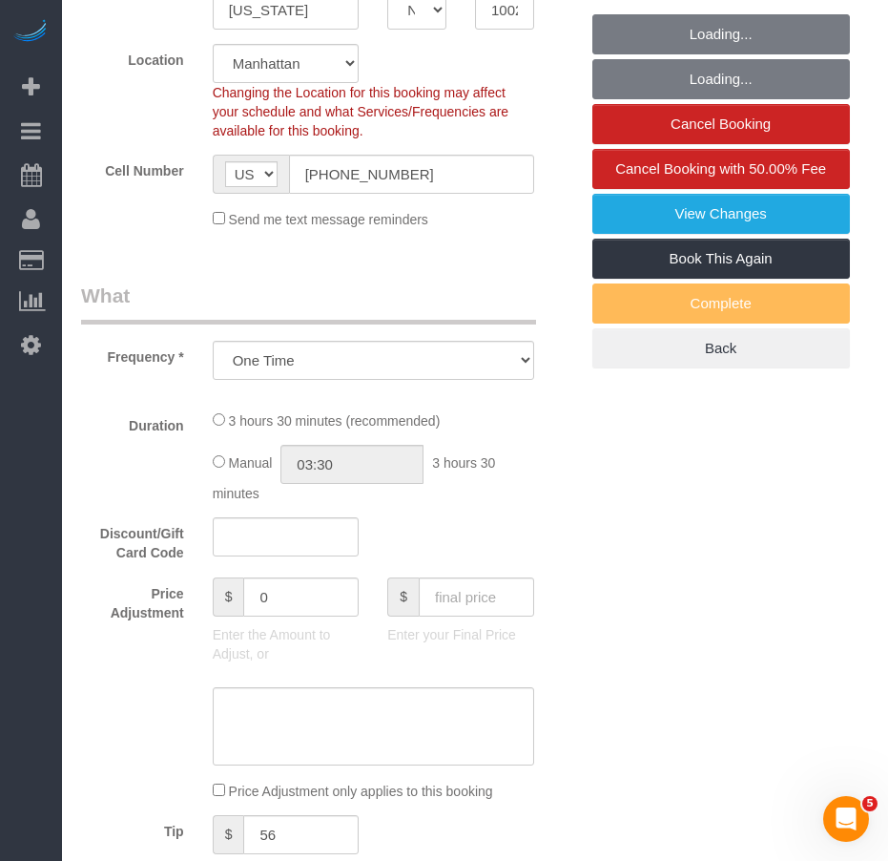
select select "number:15"
select select "number:5"
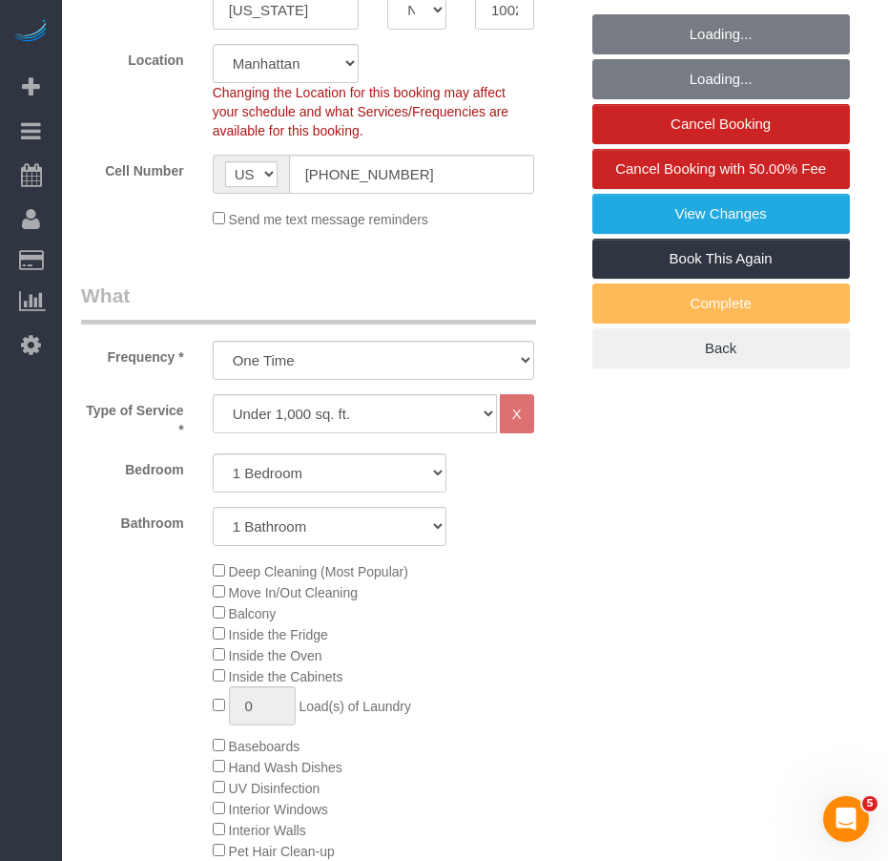
select select "object:1523"
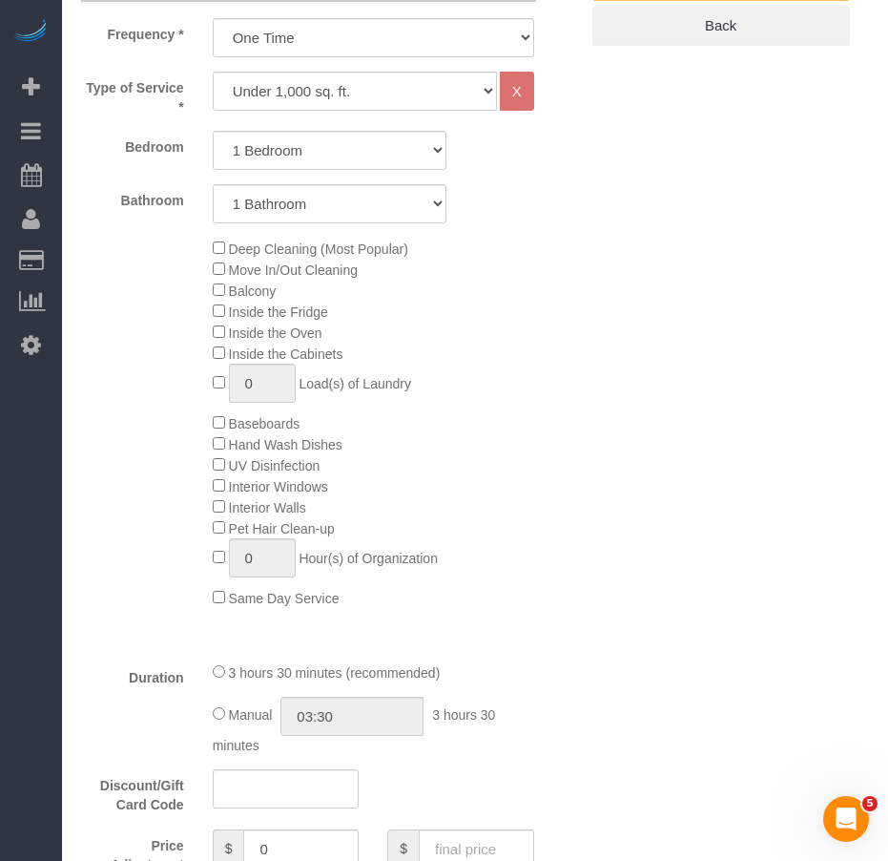
scroll to position [954, 0]
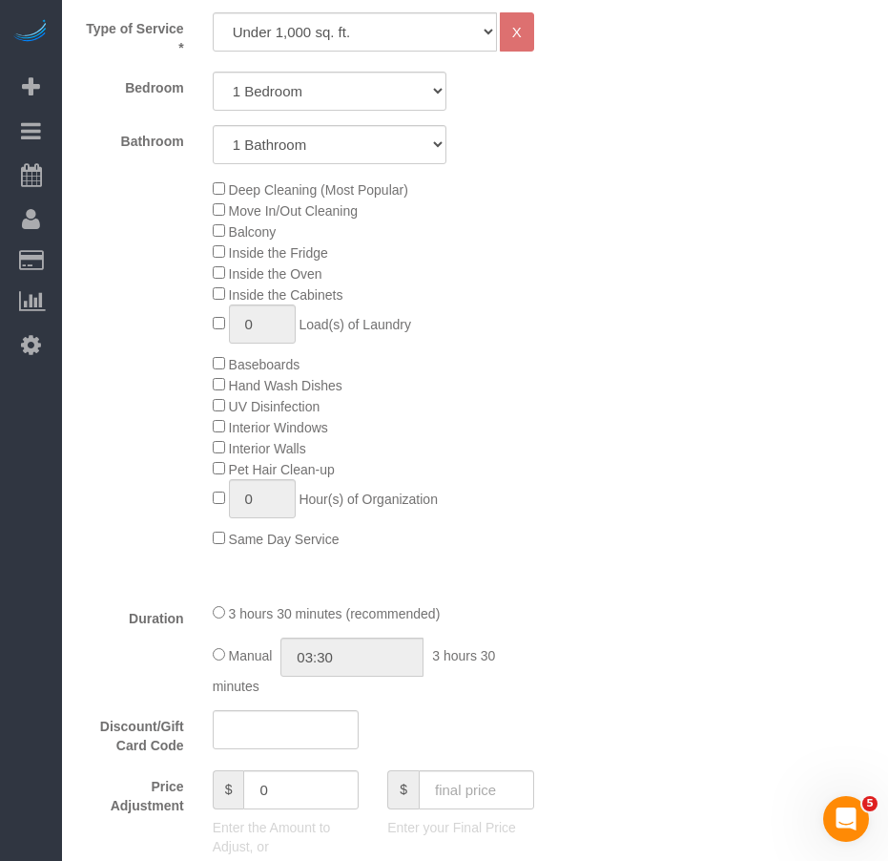
select select "1"
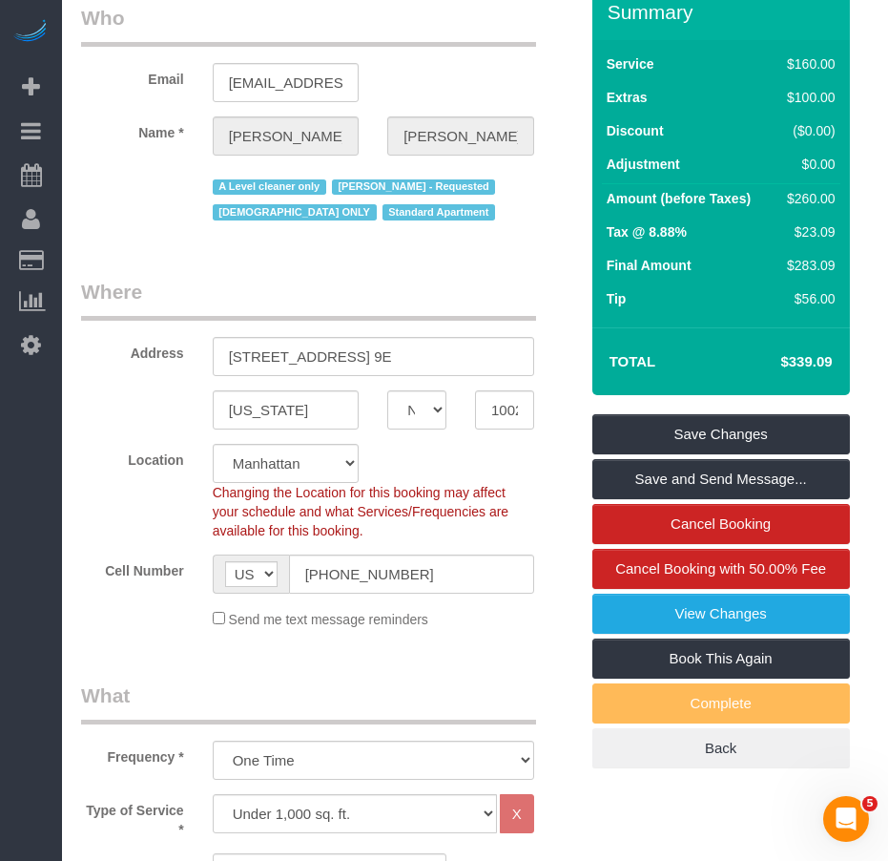
scroll to position [0, 0]
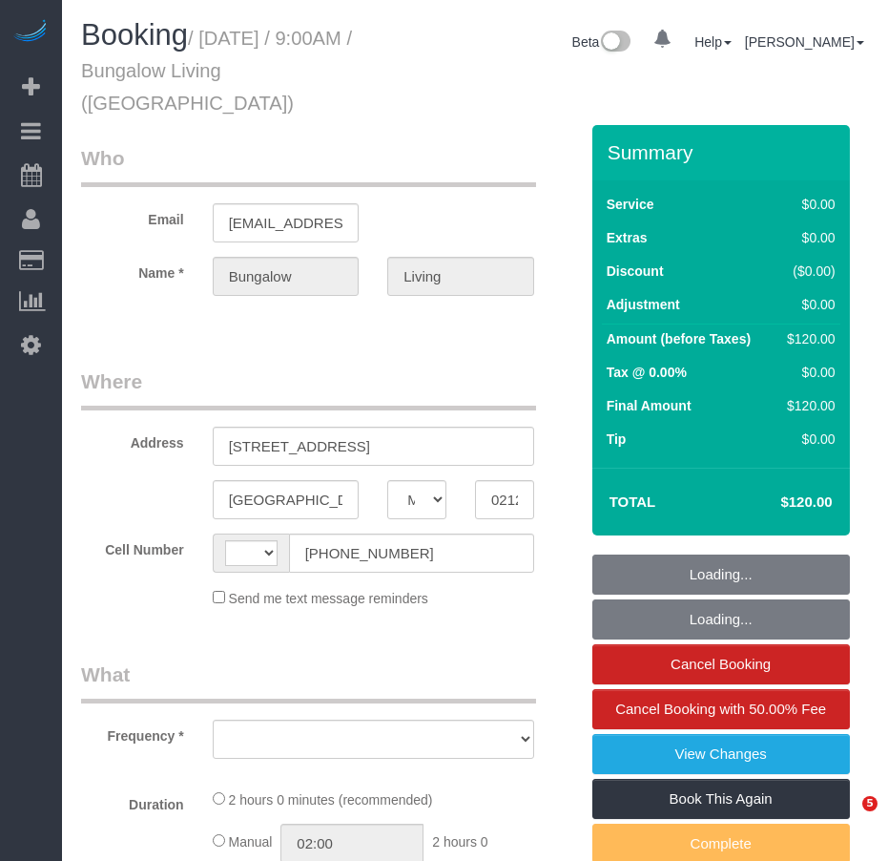
select select "MA"
select select "string:[GEOGRAPHIC_DATA]"
select select "spot1"
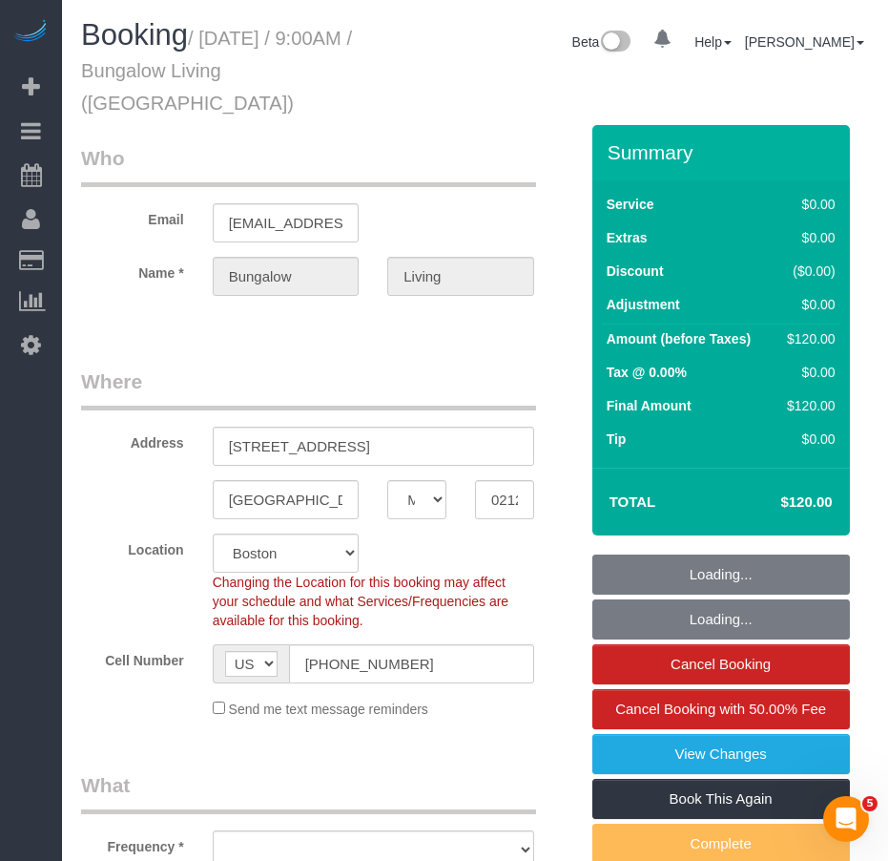
select select "object:1039"
select select "number:89"
select select "number:90"
select select "number:15"
select select "number:7"
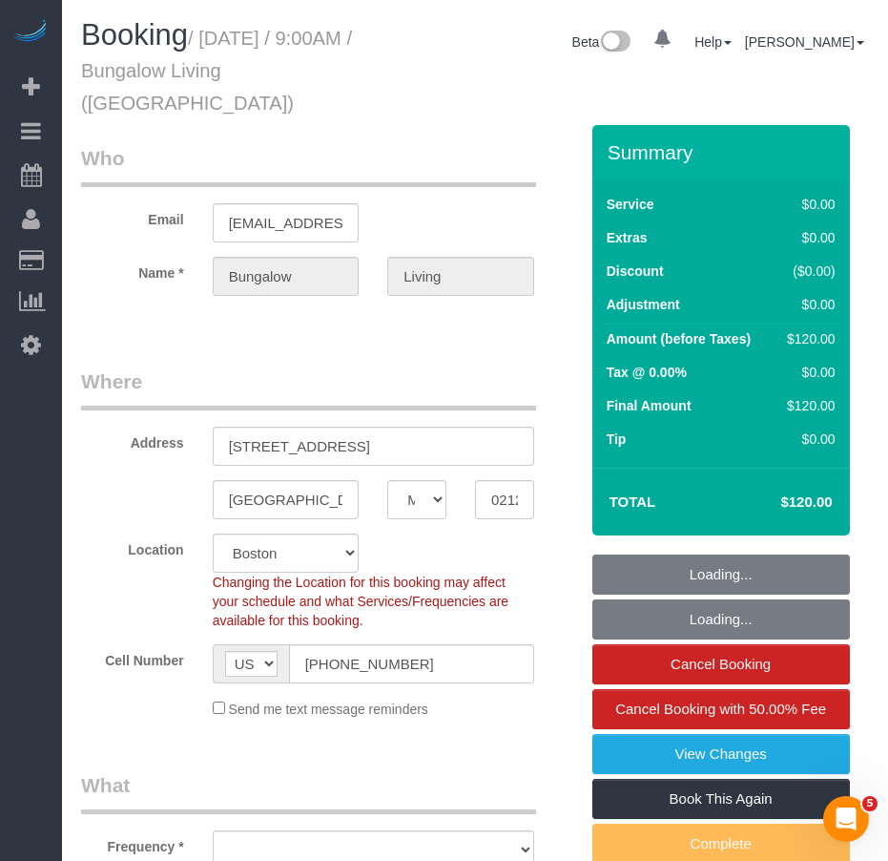
select select "number:21"
select select "object:1103"
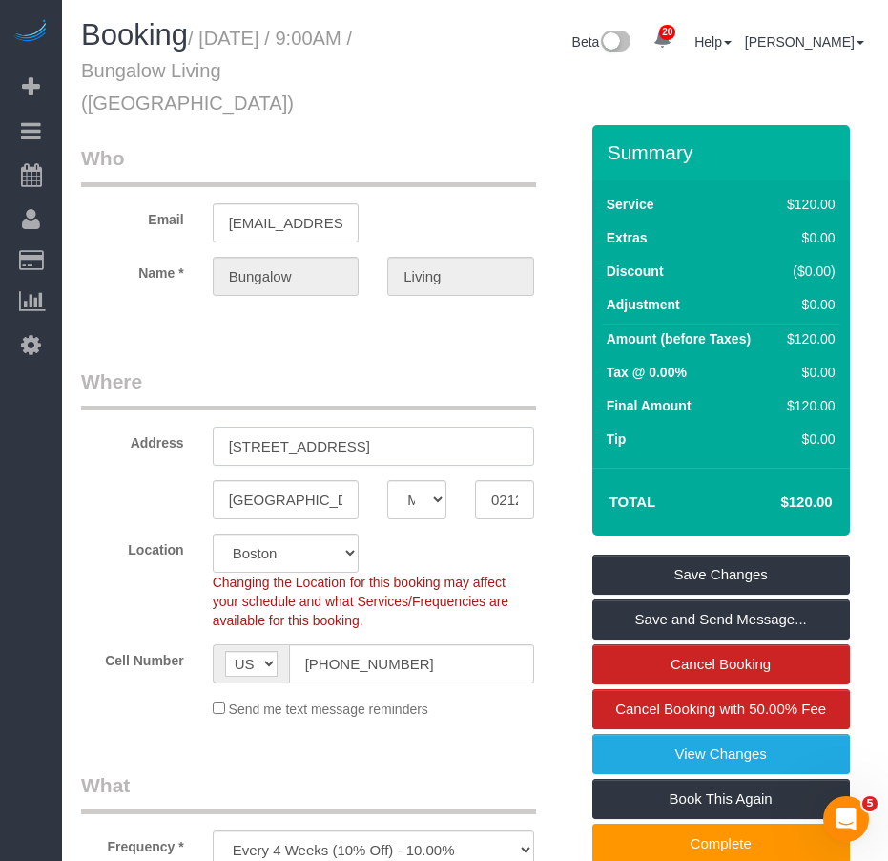
drag, startPoint x: 269, startPoint y: 411, endPoint x: 343, endPoint y: 412, distance: 74.4
click at [343, 426] on input "[STREET_ADDRESS]" at bounding box center [374, 445] width 322 height 39
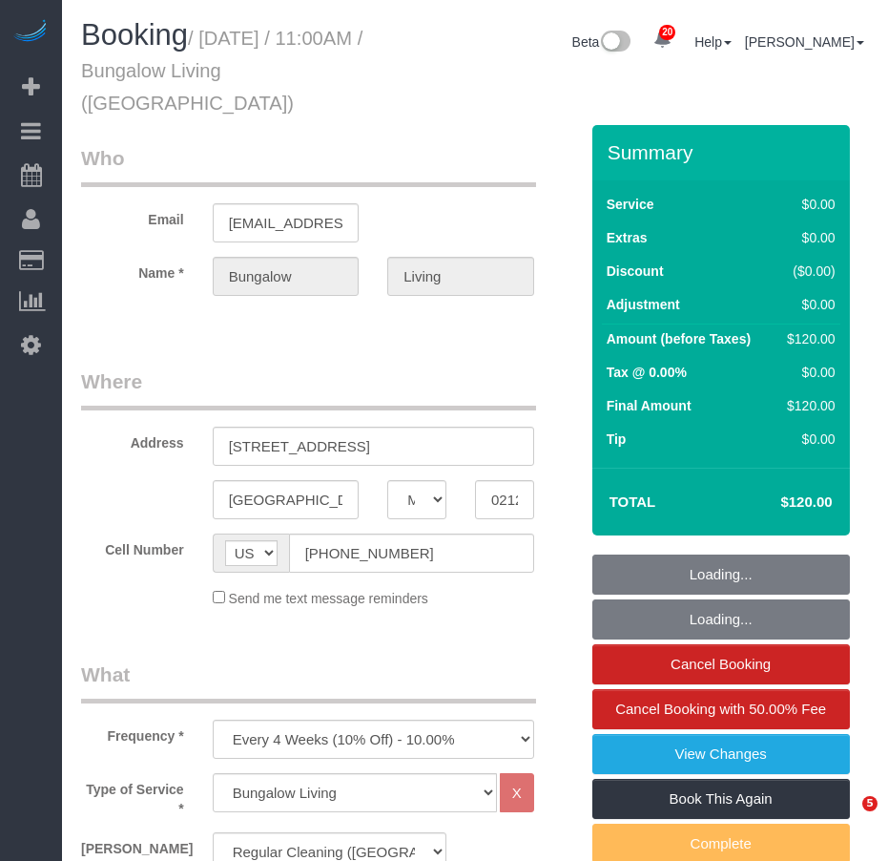
select select "MA"
select select "object:1103"
select select "spot1"
select select "number:89"
select select "number:90"
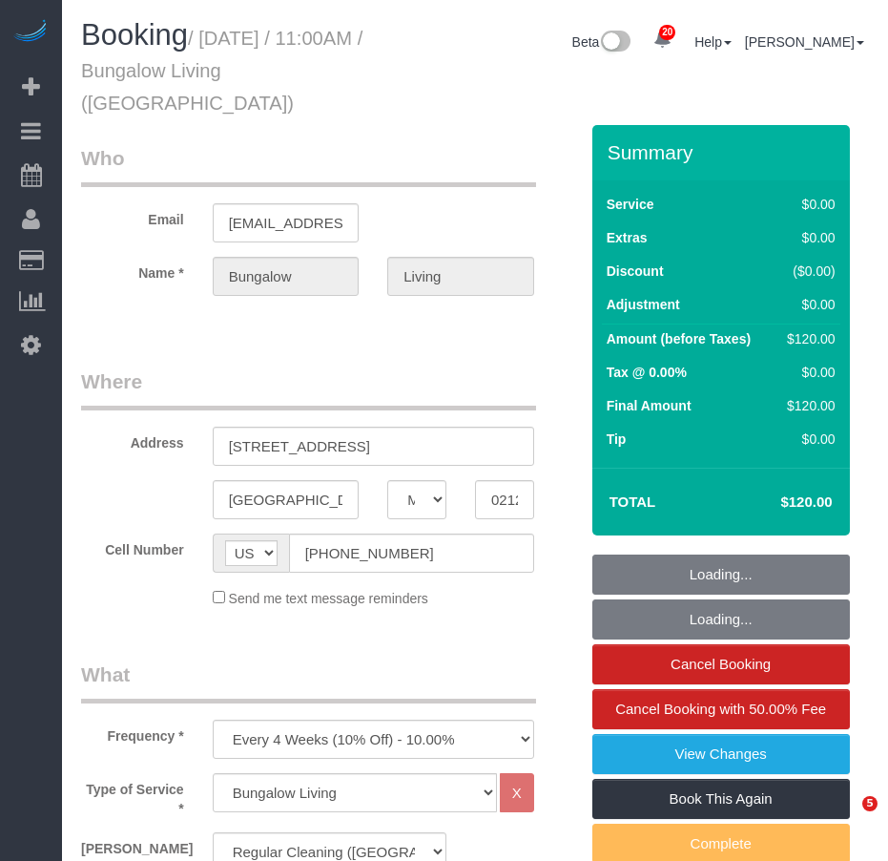
select select "number:15"
select select "number:7"
select select "number:21"
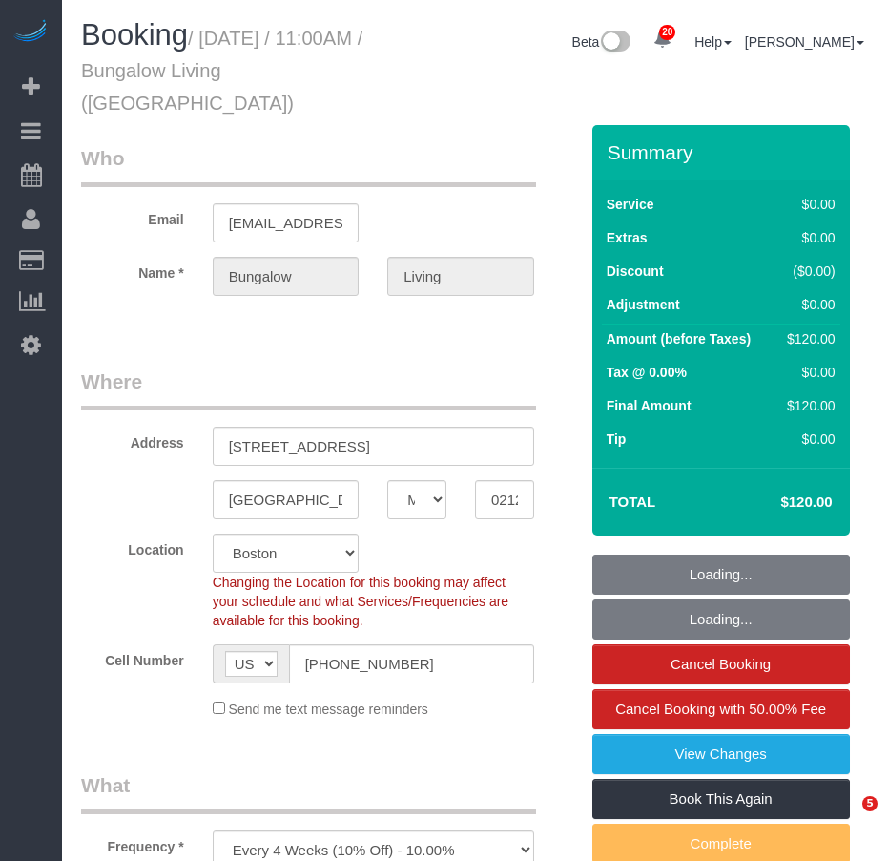
select select "spot31"
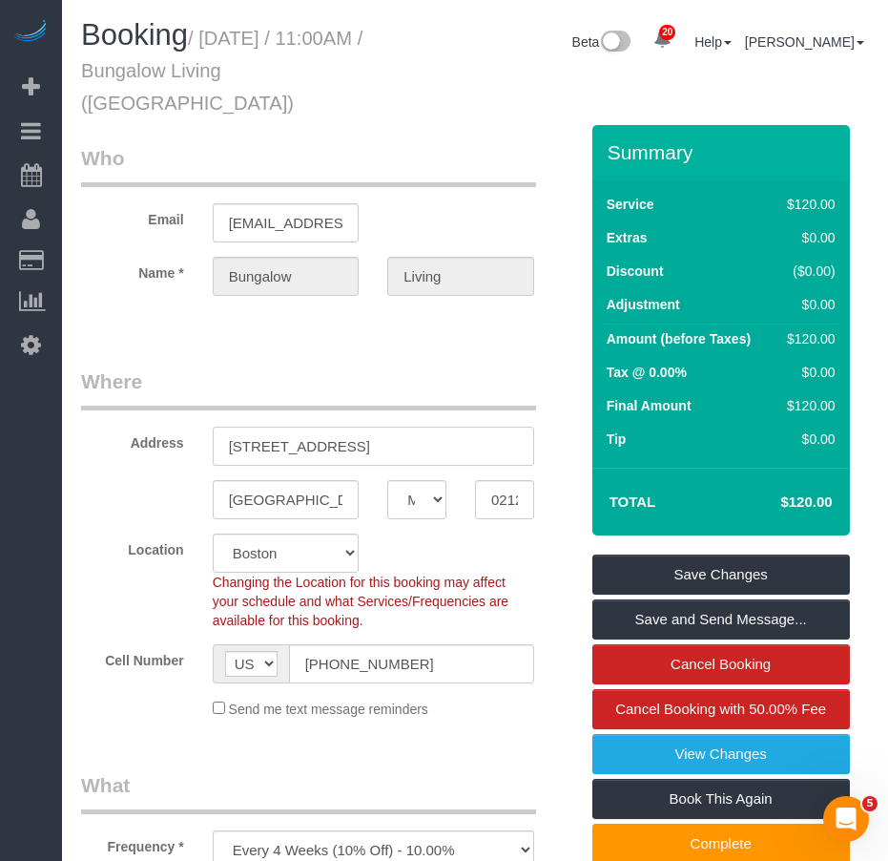
drag, startPoint x: 229, startPoint y: 415, endPoint x: 344, endPoint y: 413, distance: 115.5
click at [344, 426] on input "[STREET_ADDRESS]" at bounding box center [374, 445] width 322 height 39
click at [364, 426] on input "[STREET_ADDRESS]" at bounding box center [374, 445] width 322 height 39
